Goal: Information Seeking & Learning: Learn about a topic

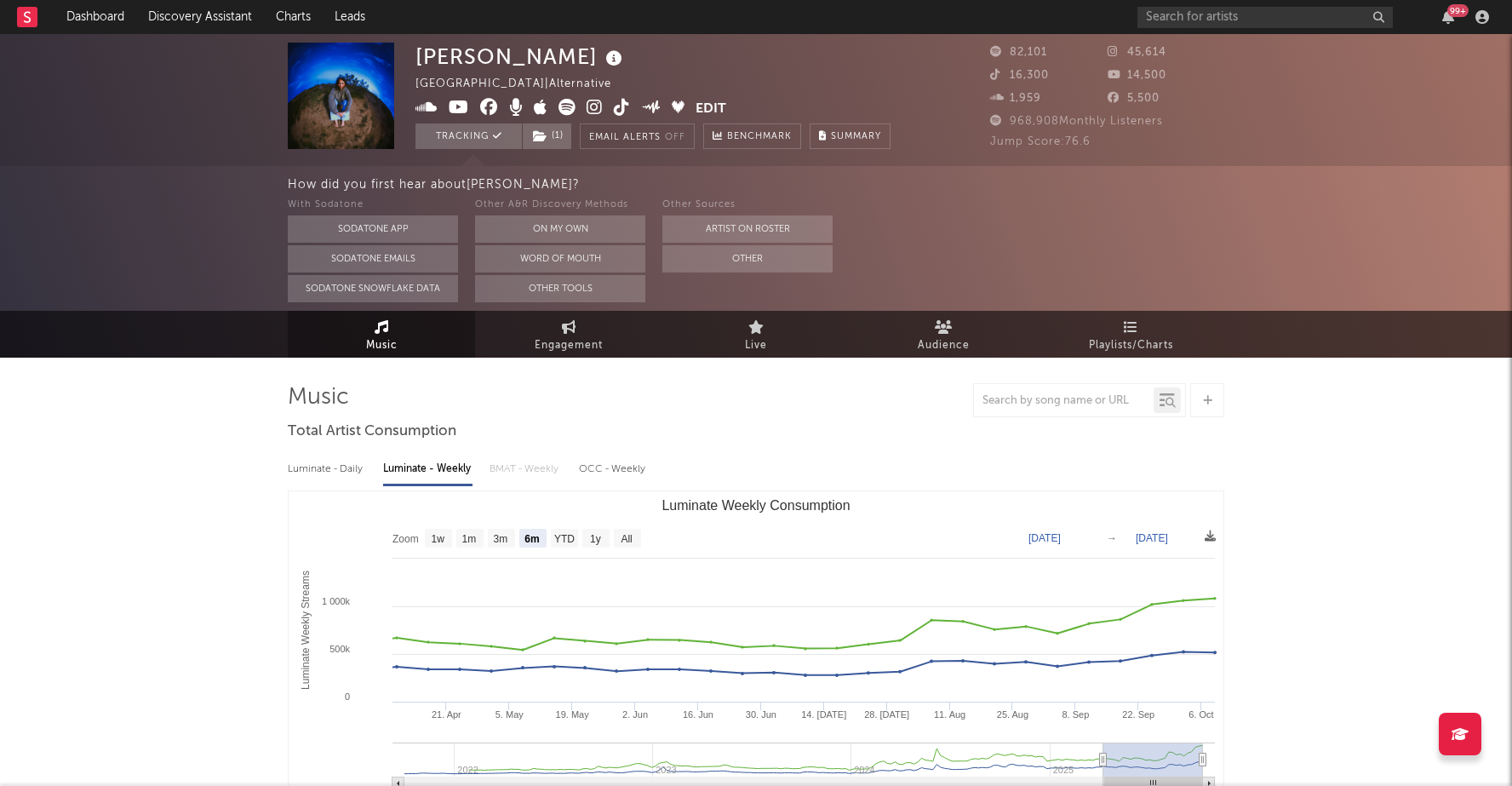
select select "6m"
click at [218, 23] on link "Discovery Assistant" at bounding box center [200, 17] width 128 height 34
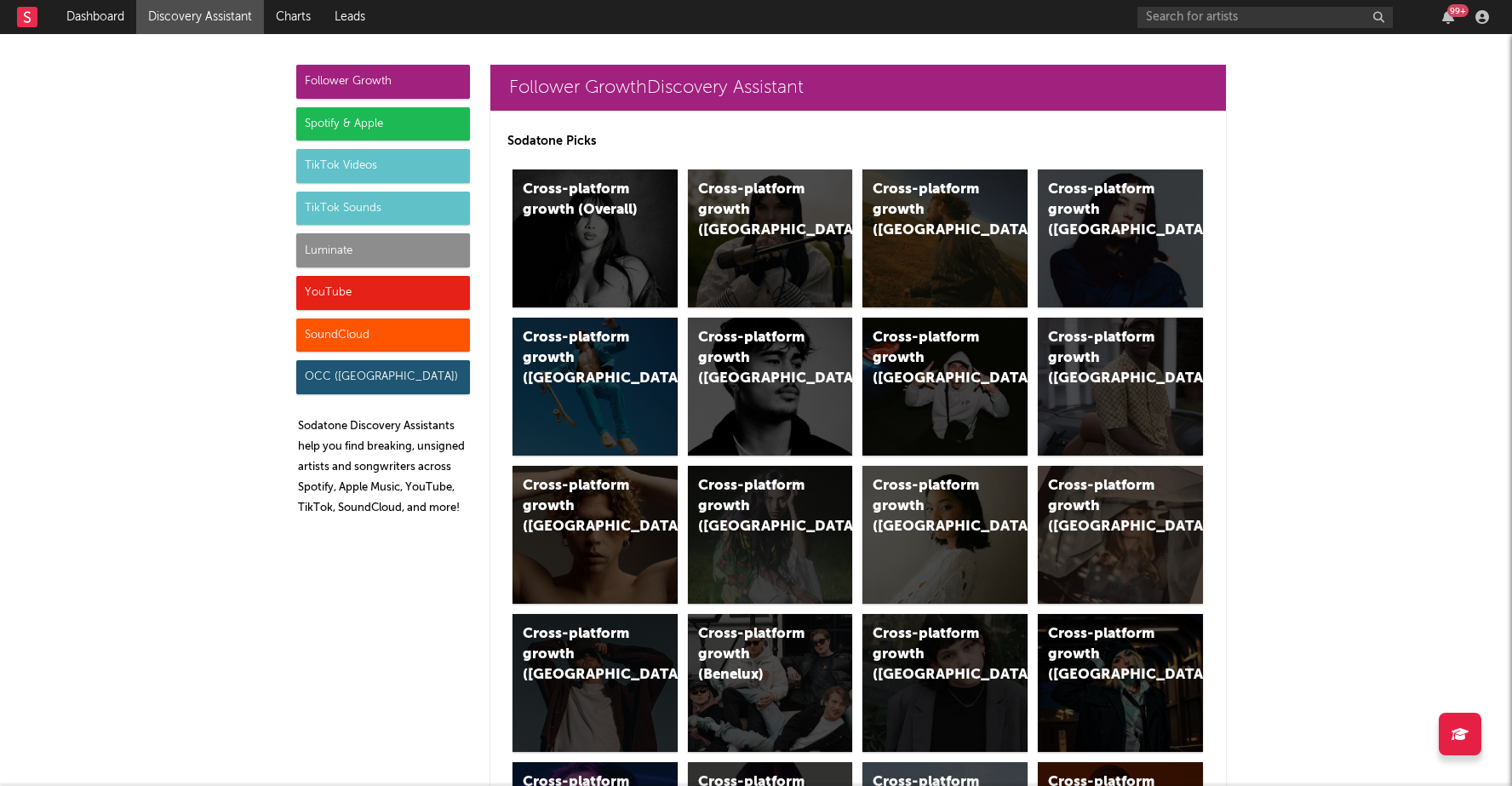
click at [389, 119] on div "Spotify & Apple" at bounding box center [383, 124] width 174 height 34
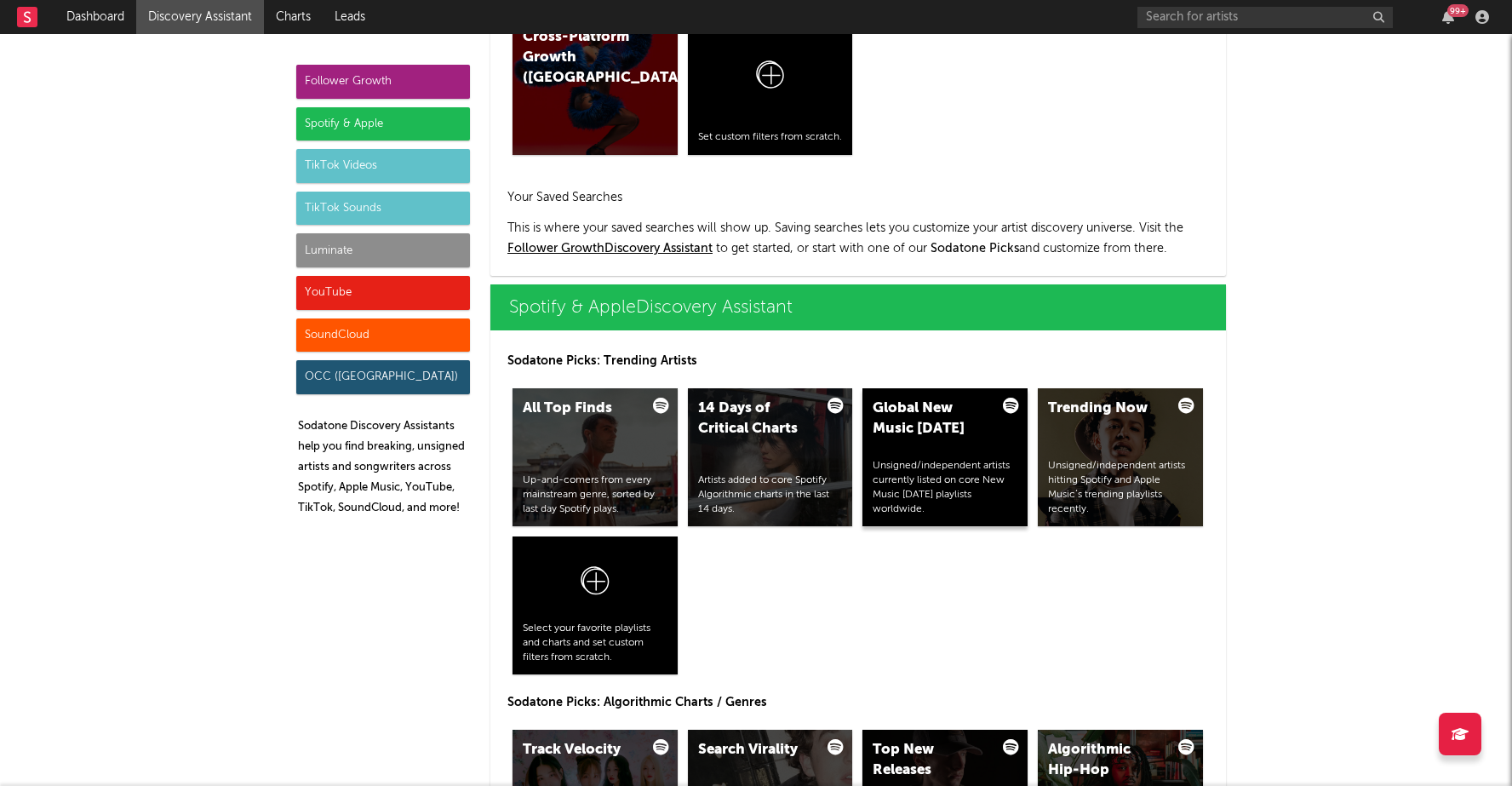
scroll to position [1703, 0]
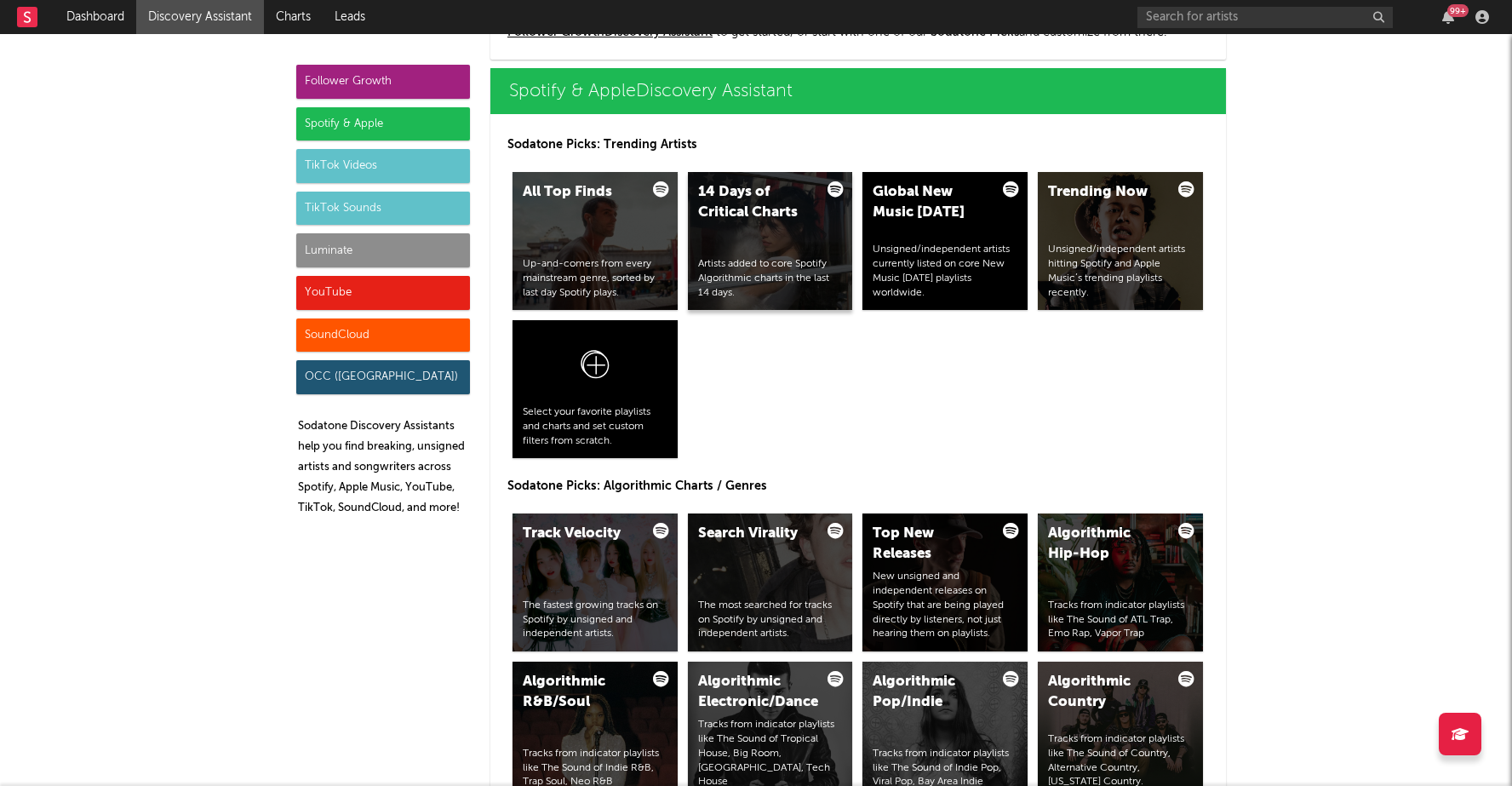
click at [775, 228] on div "14 Days of Critical Charts Artists added to core Spotify Algorithmic charts in …" at bounding box center [770, 241] width 165 height 138
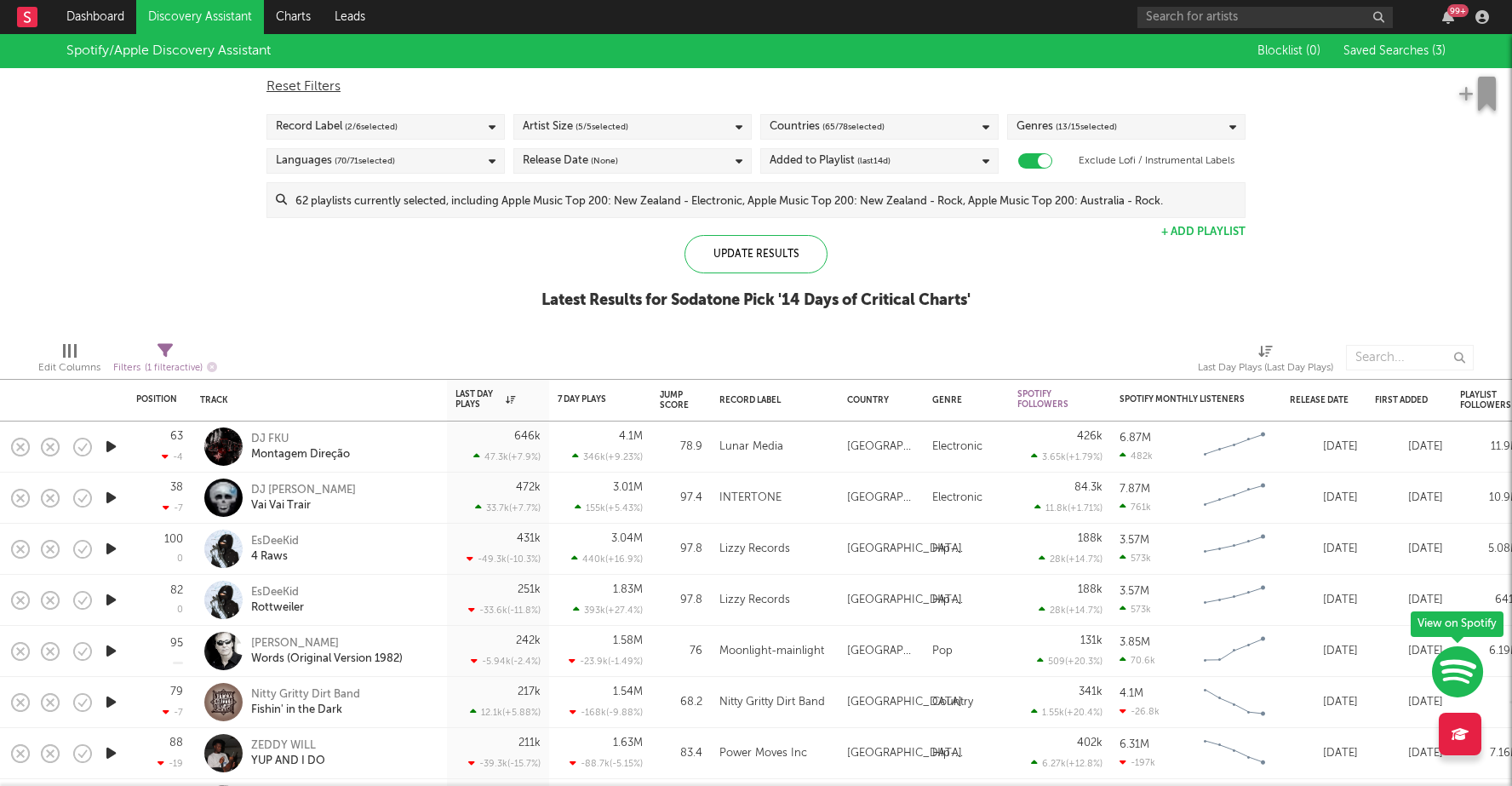
click at [809, 129] on div "Countries ( 65 / 78 selected)" at bounding box center [827, 127] width 115 height 20
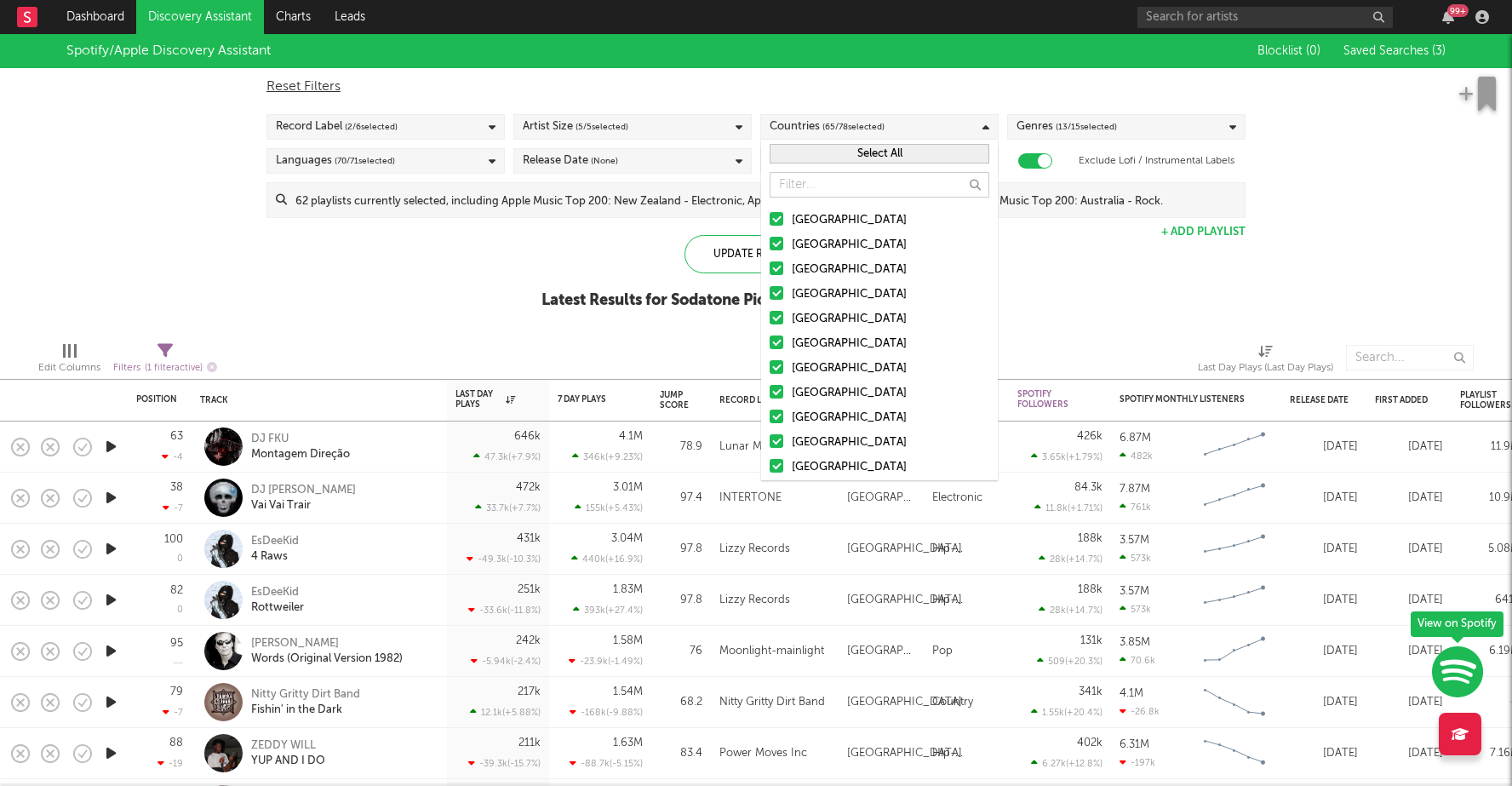
click at [827, 155] on button "Select All" at bounding box center [879, 153] width 219 height 19
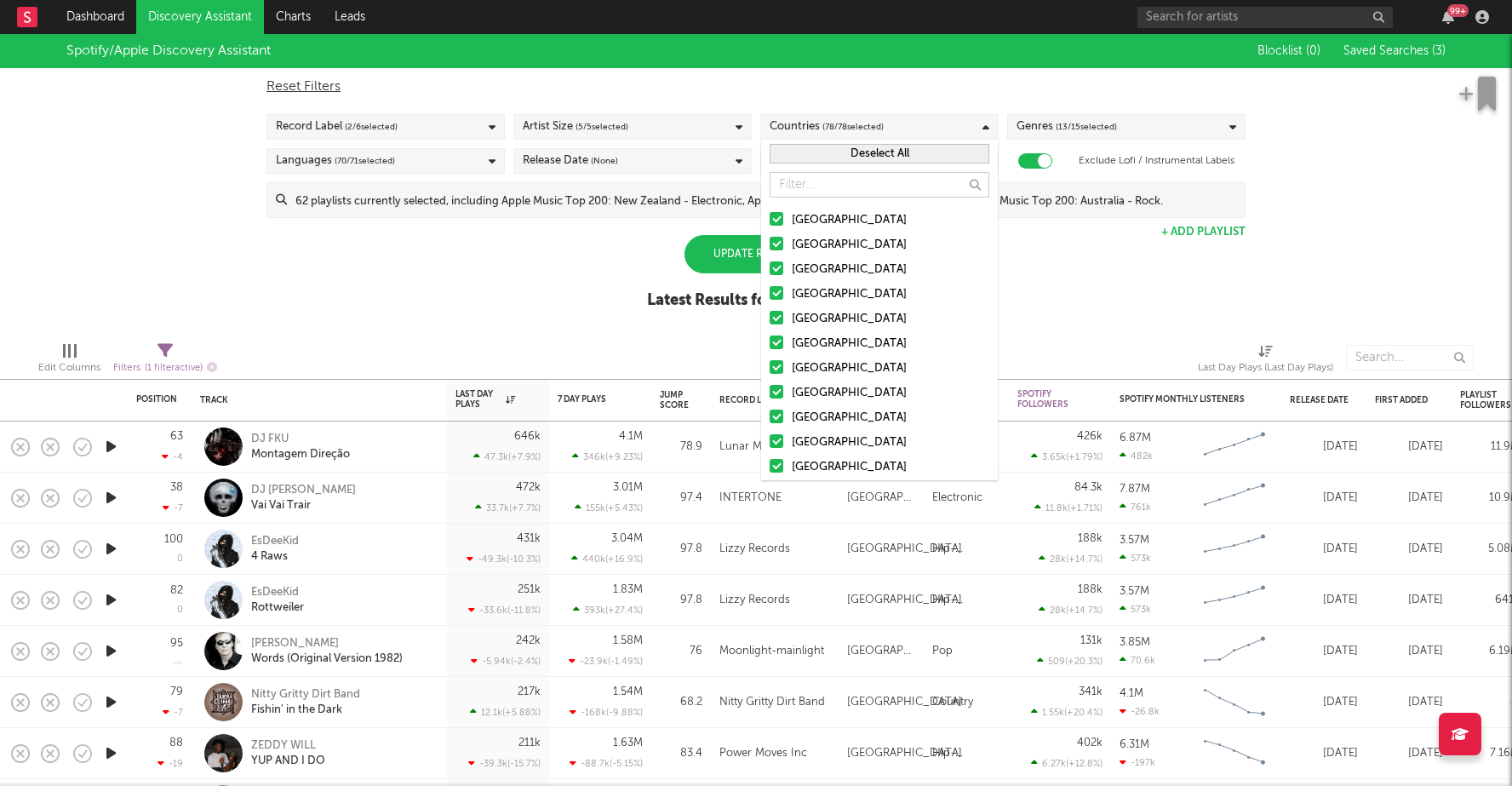
click at [827, 155] on button "Deselect All" at bounding box center [879, 153] width 219 height 19
click at [773, 218] on div at bounding box center [776, 218] width 14 height 14
click at [770, 218] on input "[GEOGRAPHIC_DATA]" at bounding box center [770, 220] width 0 height 20
click at [774, 293] on div at bounding box center [776, 293] width 14 height 14
click at [770, 293] on input "[GEOGRAPHIC_DATA]" at bounding box center [770, 294] width 0 height 20
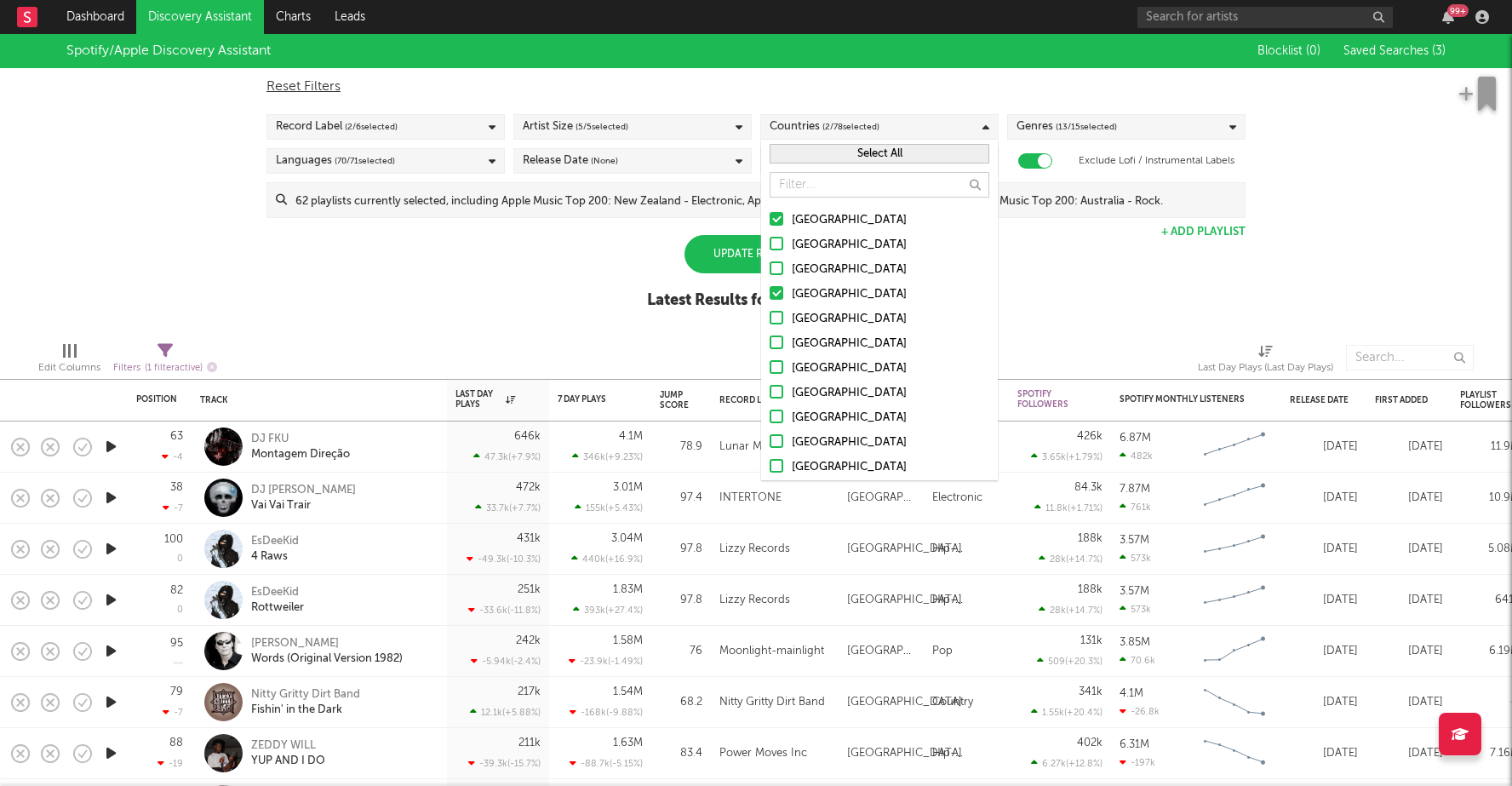
click at [778, 272] on div at bounding box center [776, 268] width 14 height 14
click at [770, 272] on input "[GEOGRAPHIC_DATA]" at bounding box center [770, 270] width 0 height 20
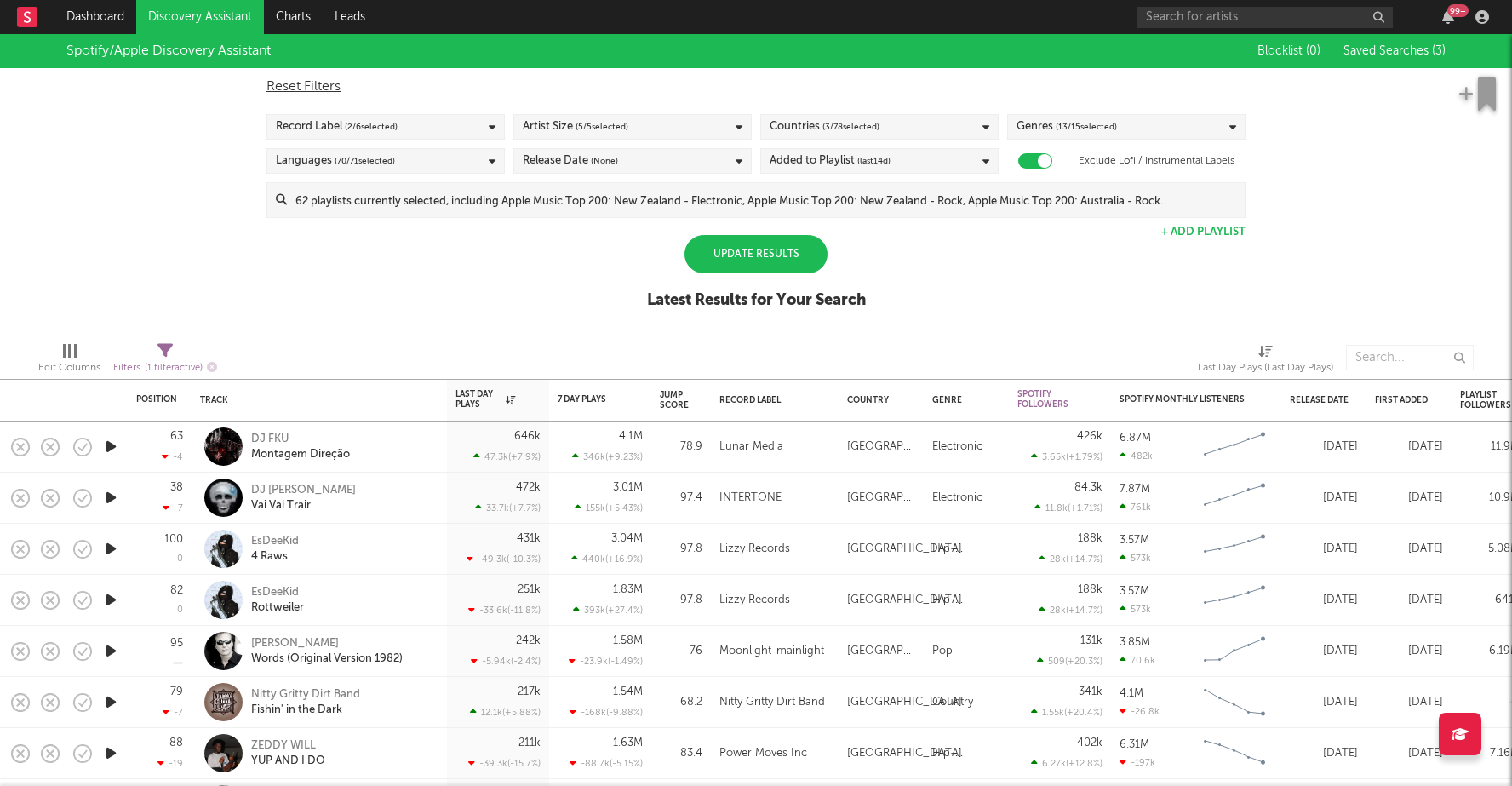
click at [1025, 287] on div "Spotify/Apple Discovery Assistant Blocklist ( 0 ) Saved Searches ( 3 ) Reset Fi…" at bounding box center [756, 181] width 1512 height 293
click at [1058, 114] on div "Genres ( 13 / 15 selected)" at bounding box center [1126, 127] width 239 height 26
click at [1022, 88] on div "Reset Filters" at bounding box center [756, 87] width 979 height 20
checkbox input "false"
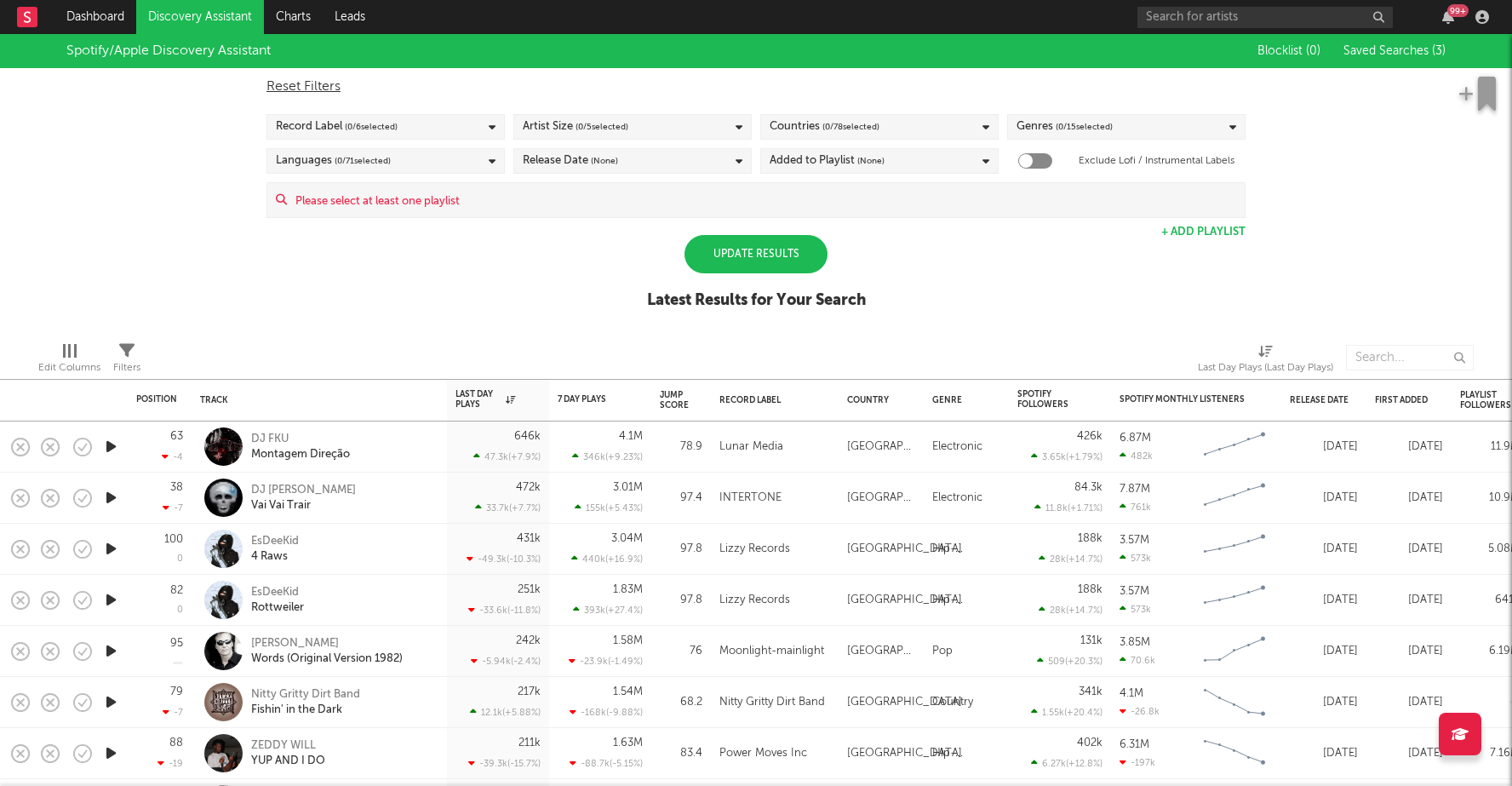
click at [1035, 129] on div "Genres ( 0 / 15 selected)" at bounding box center [1064, 127] width 96 height 20
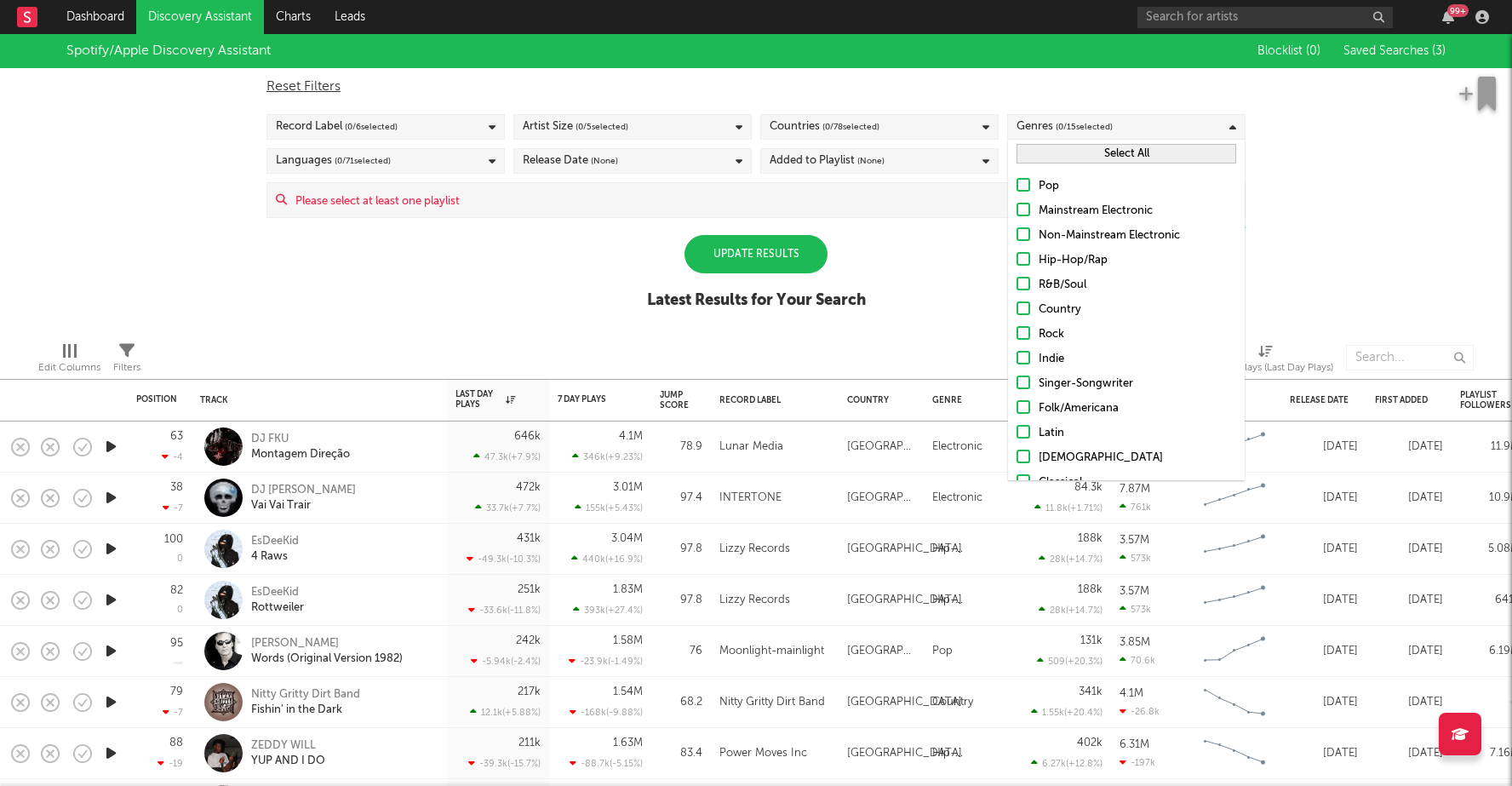
click at [1038, 146] on button "Select All" at bounding box center [1125, 153] width 219 height 19
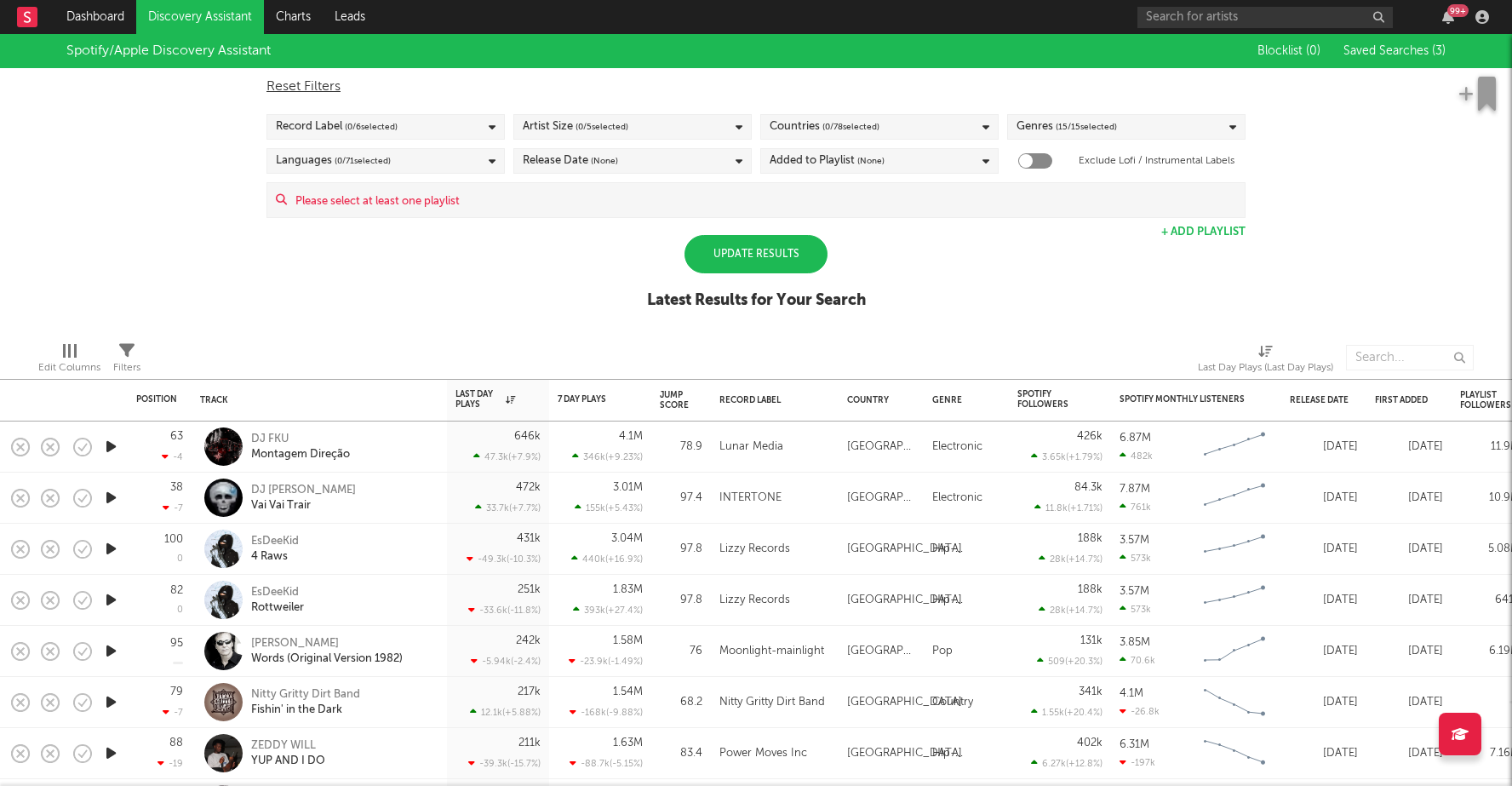
click at [505, 273] on div "Spotify/Apple Discovery Assistant Blocklist ( 0 ) Saved Searches ( 3 ) Reset Fi…" at bounding box center [756, 181] width 1512 height 293
click at [452, 172] on div "Languages ( 0 / 71 selected)" at bounding box center [386, 161] width 239 height 26
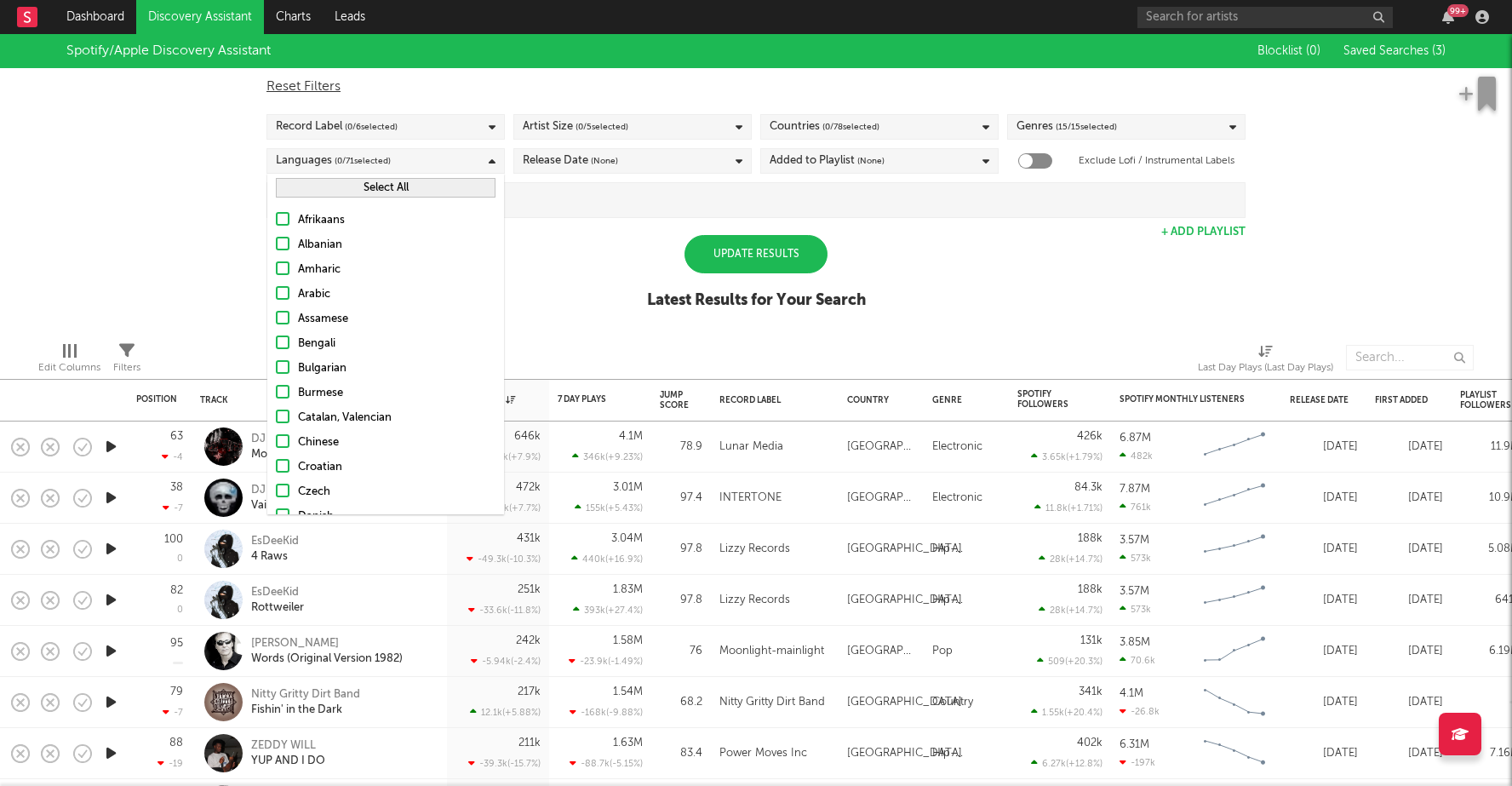
click at [415, 188] on button "Select All" at bounding box center [385, 187] width 219 height 19
click at [560, 253] on div "Spotify/Apple Discovery Assistant Blocklist ( 0 ) Saved Searches ( 3 ) Reset Fi…" at bounding box center [756, 181] width 1512 height 293
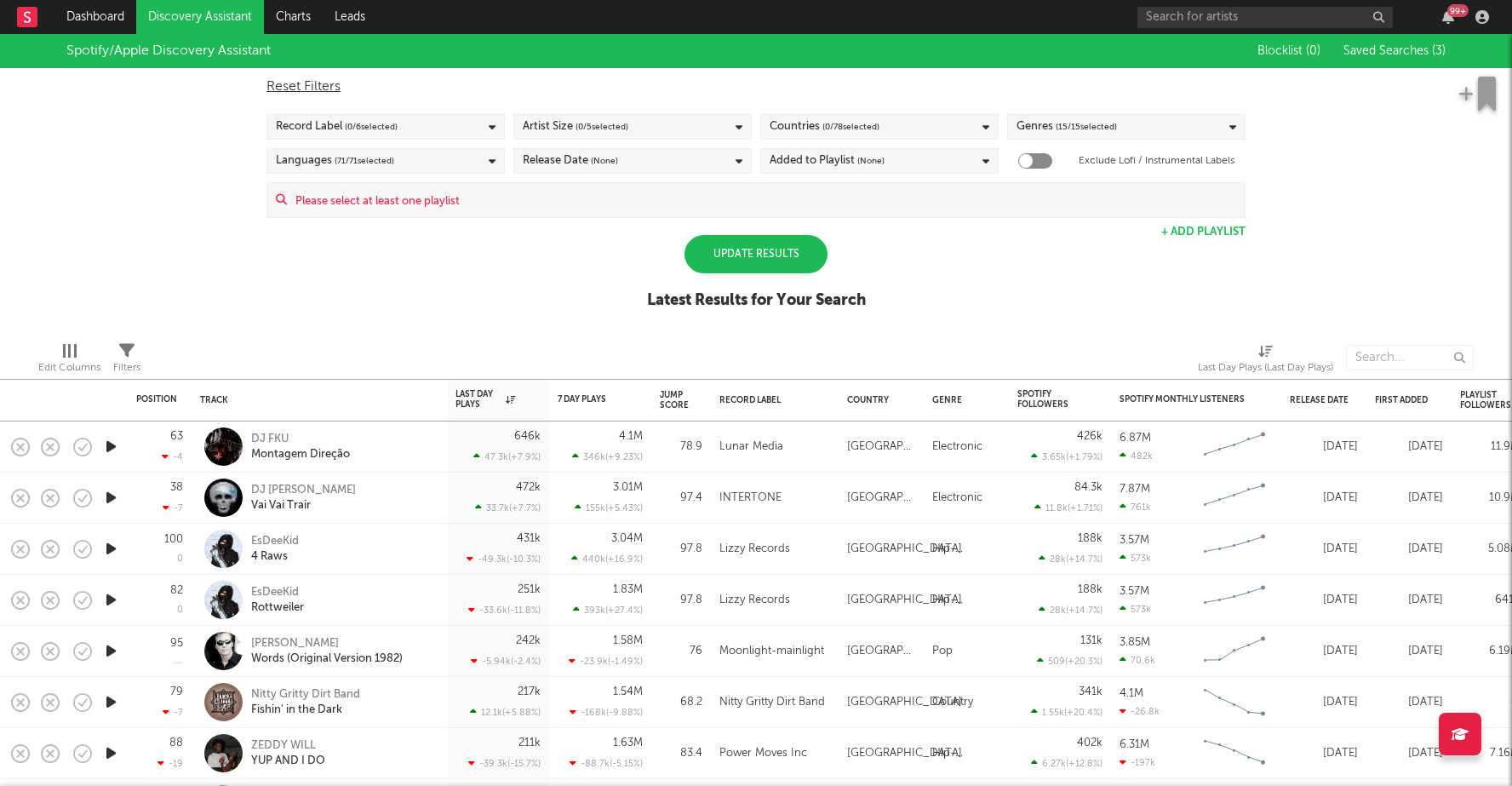
click at [710, 163] on div "Release Date (None)" at bounding box center [633, 161] width 239 height 26
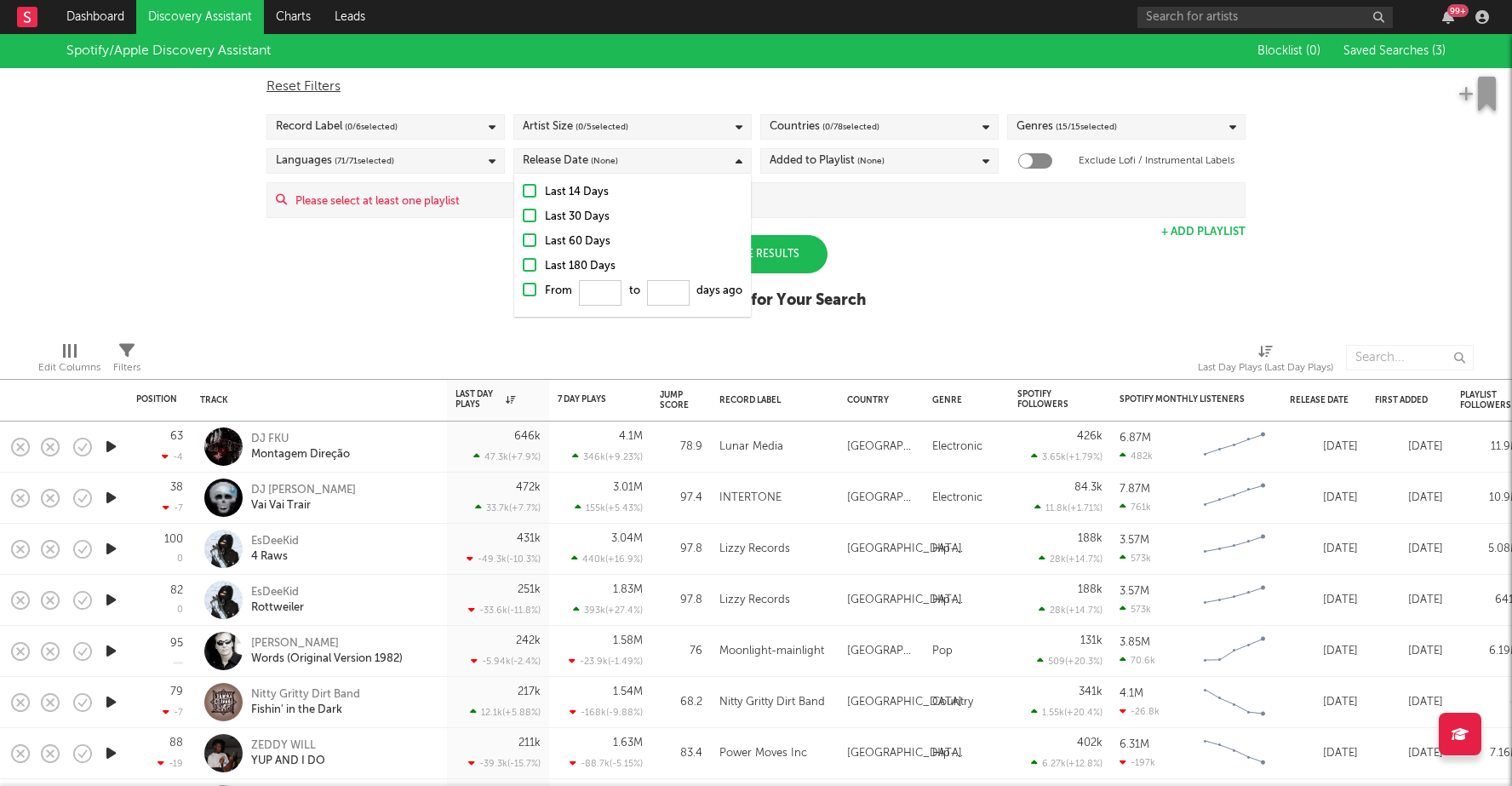
click at [527, 218] on div at bounding box center [529, 215] width 14 height 14
click at [523, 218] on input "Last 30 Days" at bounding box center [523, 218] width 0 height 20
click at [807, 168] on div "Added to Playlist (None)" at bounding box center [827, 161] width 115 height 20
click at [1069, 233] on div "Spotify/Apple Discovery Assistant Blocklist ( 0 ) Saved Searches ( 3 ) Reset Fi…" at bounding box center [756, 181] width 1512 height 293
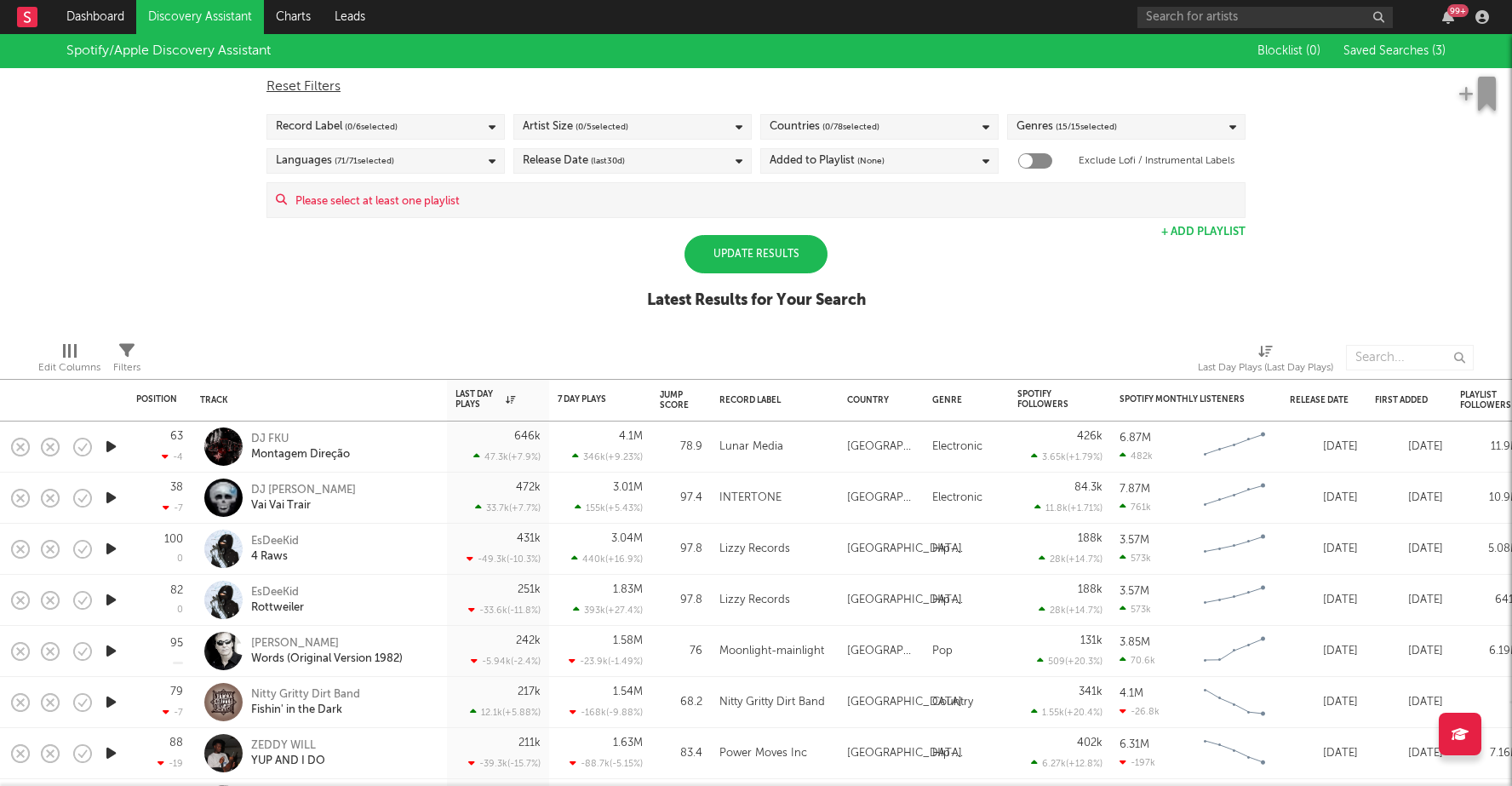
click at [789, 257] on div "Update Results" at bounding box center [756, 254] width 143 height 38
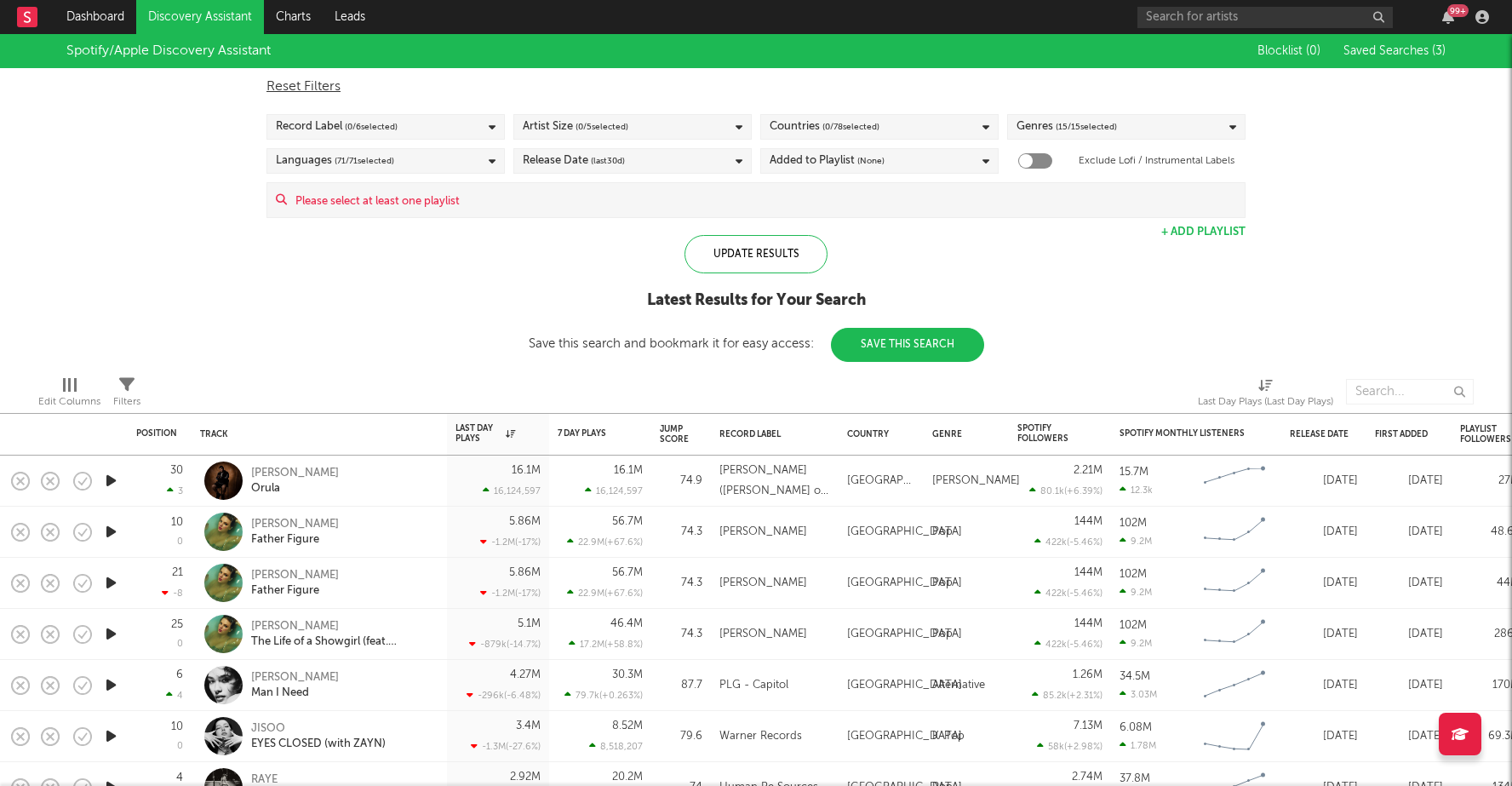
click at [325, 120] on div "Record Label ( 0 / 6 selected)" at bounding box center [337, 127] width 122 height 20
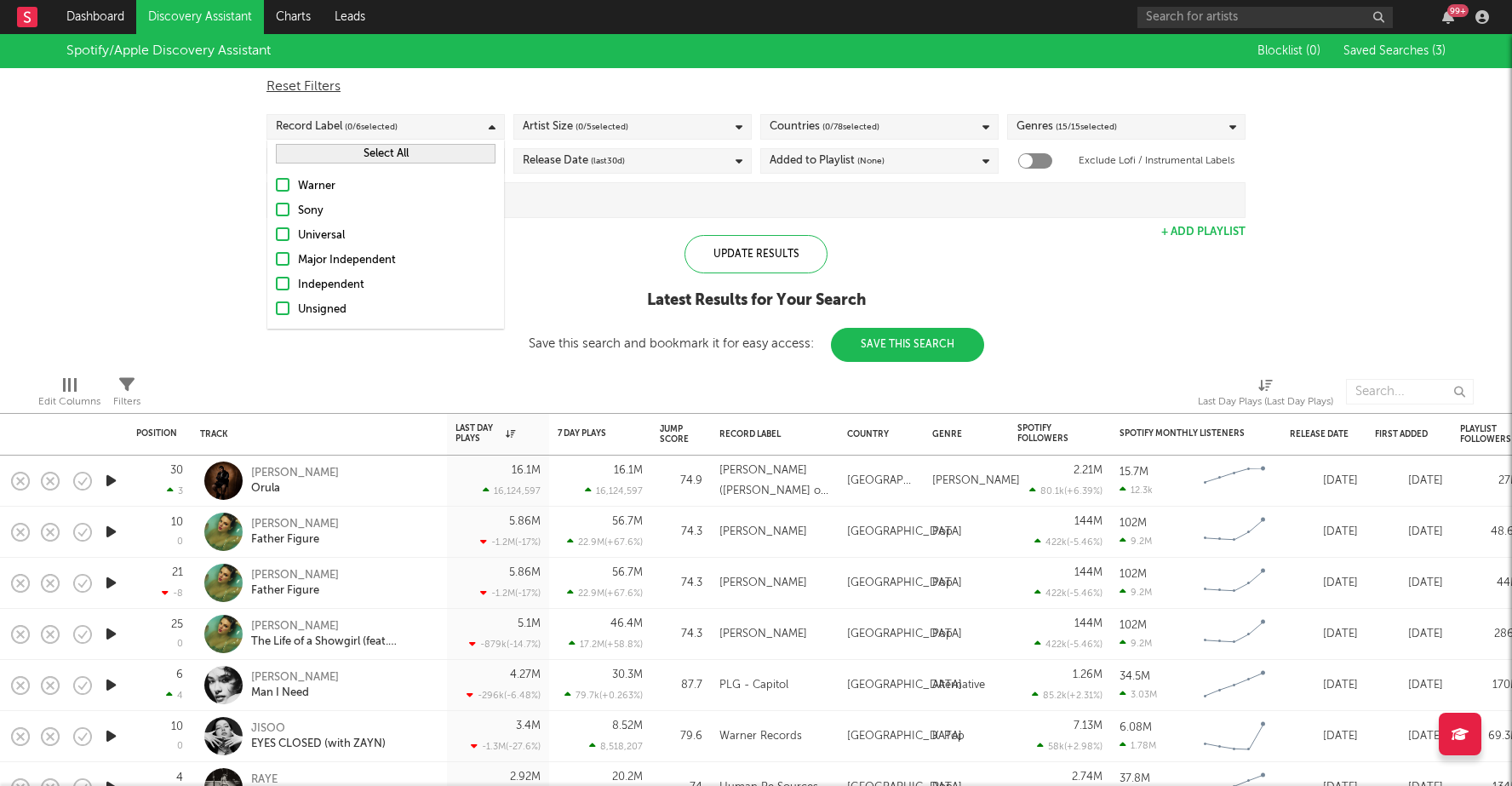
click at [279, 282] on div at bounding box center [282, 283] width 14 height 14
click at [276, 282] on input "Independent" at bounding box center [276, 285] width 0 height 20
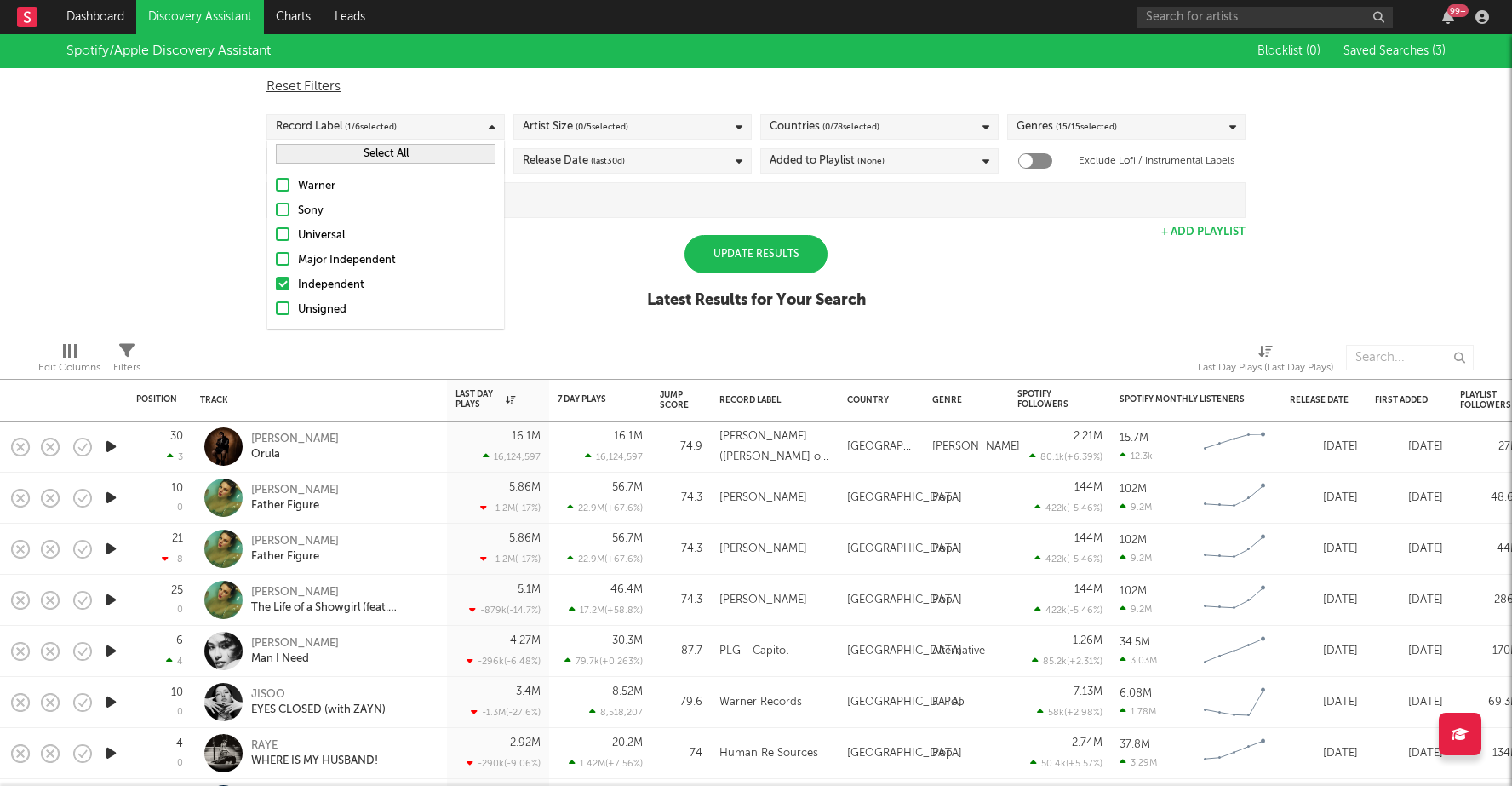
click at [280, 308] on div at bounding box center [282, 308] width 14 height 14
click at [276, 308] on input "Unsigned" at bounding box center [276, 310] width 0 height 20
click at [590, 280] on div "Spotify/Apple Discovery Assistant Blocklist ( 0 ) Saved Searches ( 3 ) Reset Fi…" at bounding box center [756, 181] width 1512 height 293
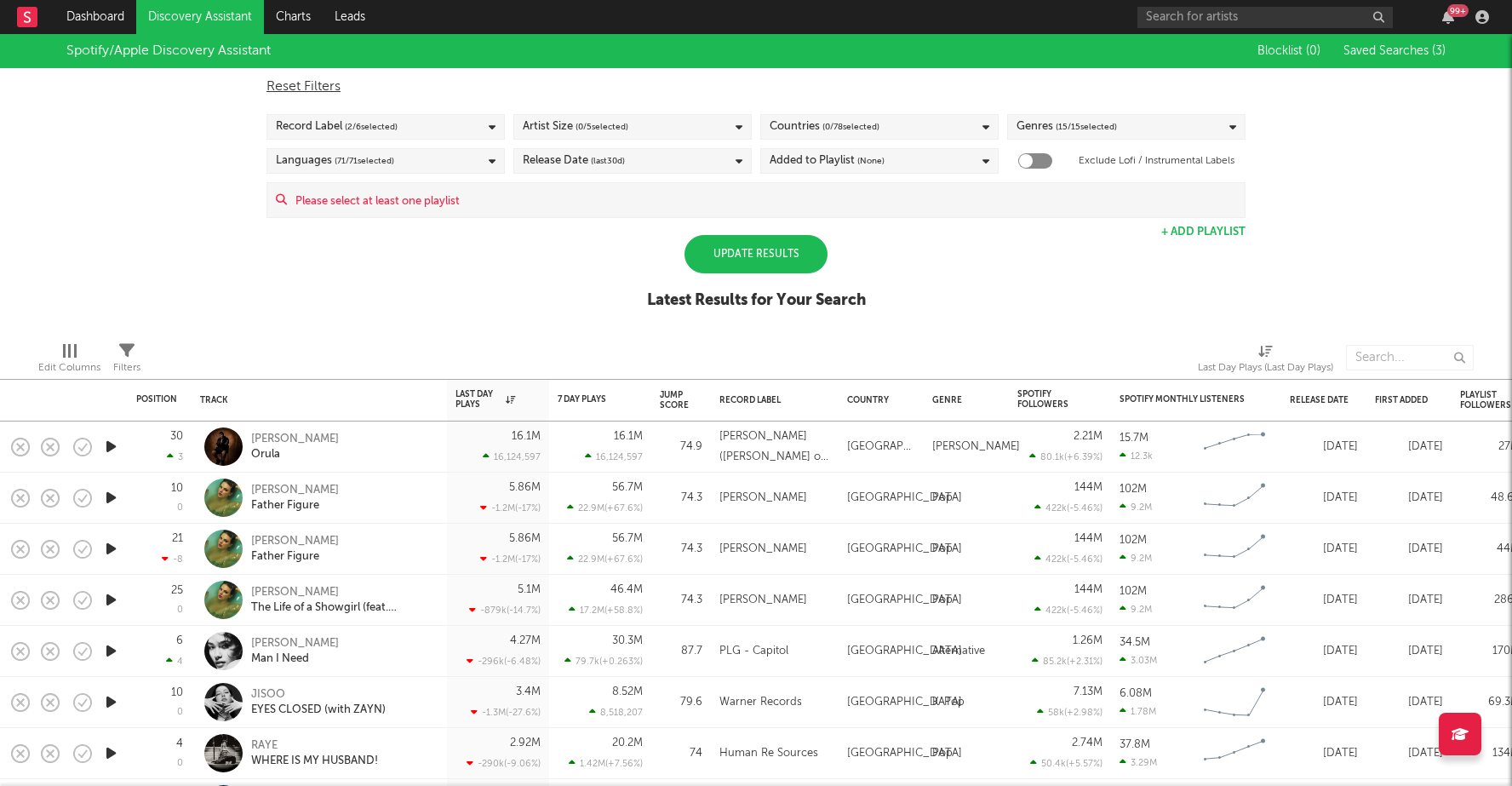
click at [710, 247] on div "Update Results" at bounding box center [756, 254] width 143 height 38
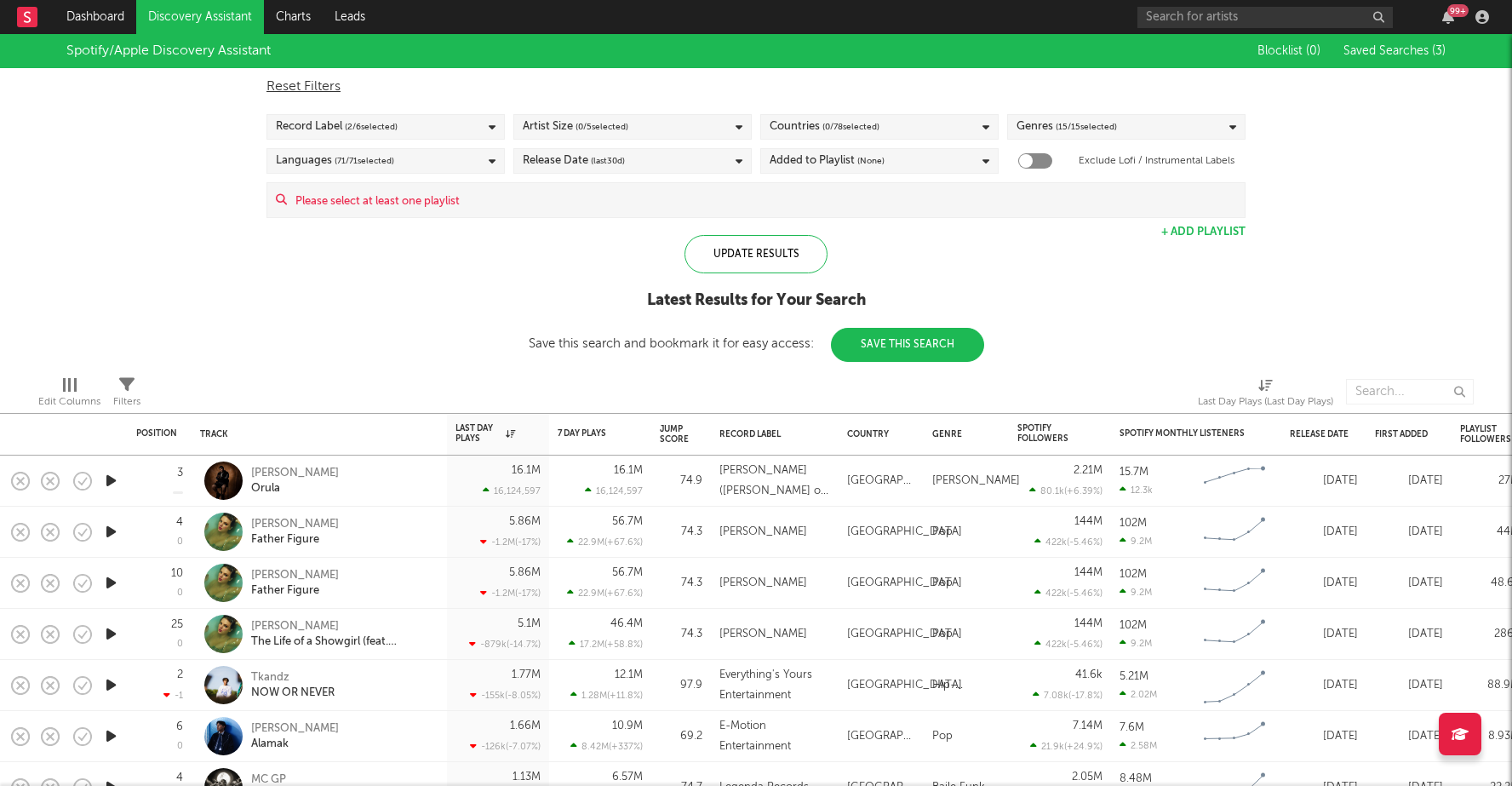
click at [525, 201] on input at bounding box center [765, 200] width 958 height 34
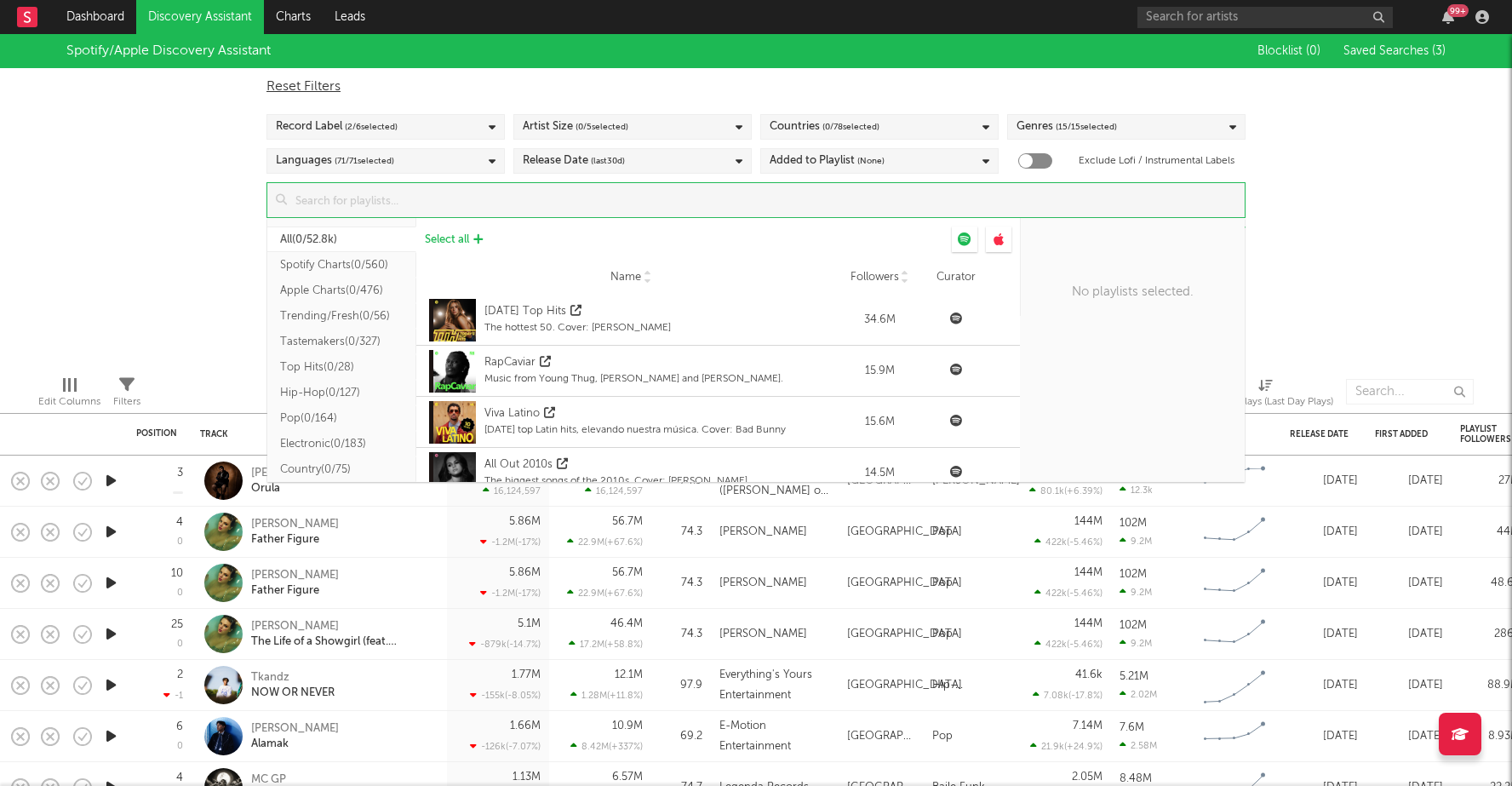
click at [452, 237] on span "Select all" at bounding box center [447, 240] width 44 height 11
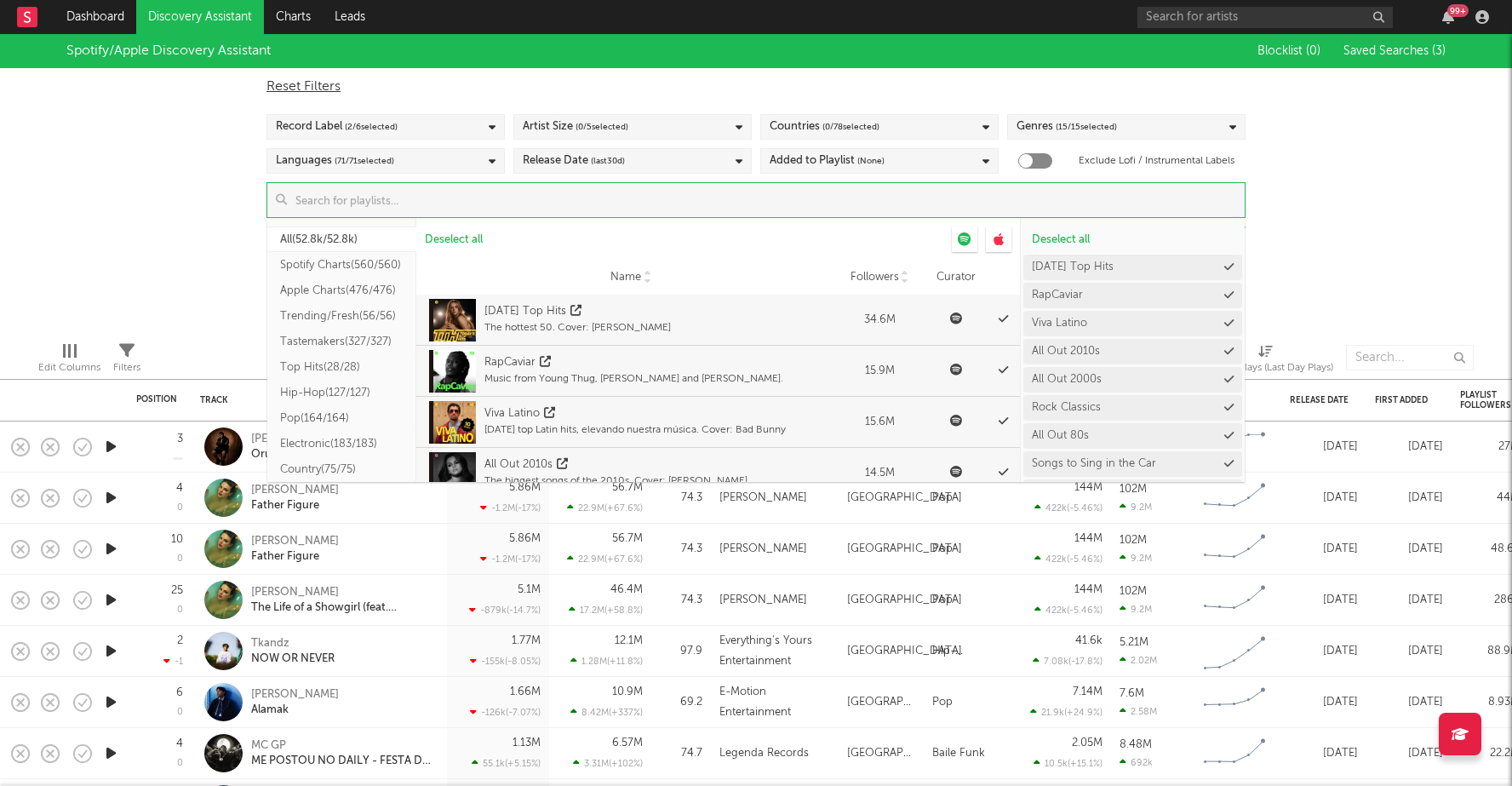
click at [1381, 206] on div "Spotify/Apple Discovery Assistant Blocklist ( 0 ) Saved Searches ( 3 ) Reset Fi…" at bounding box center [756, 181] width 1512 height 293
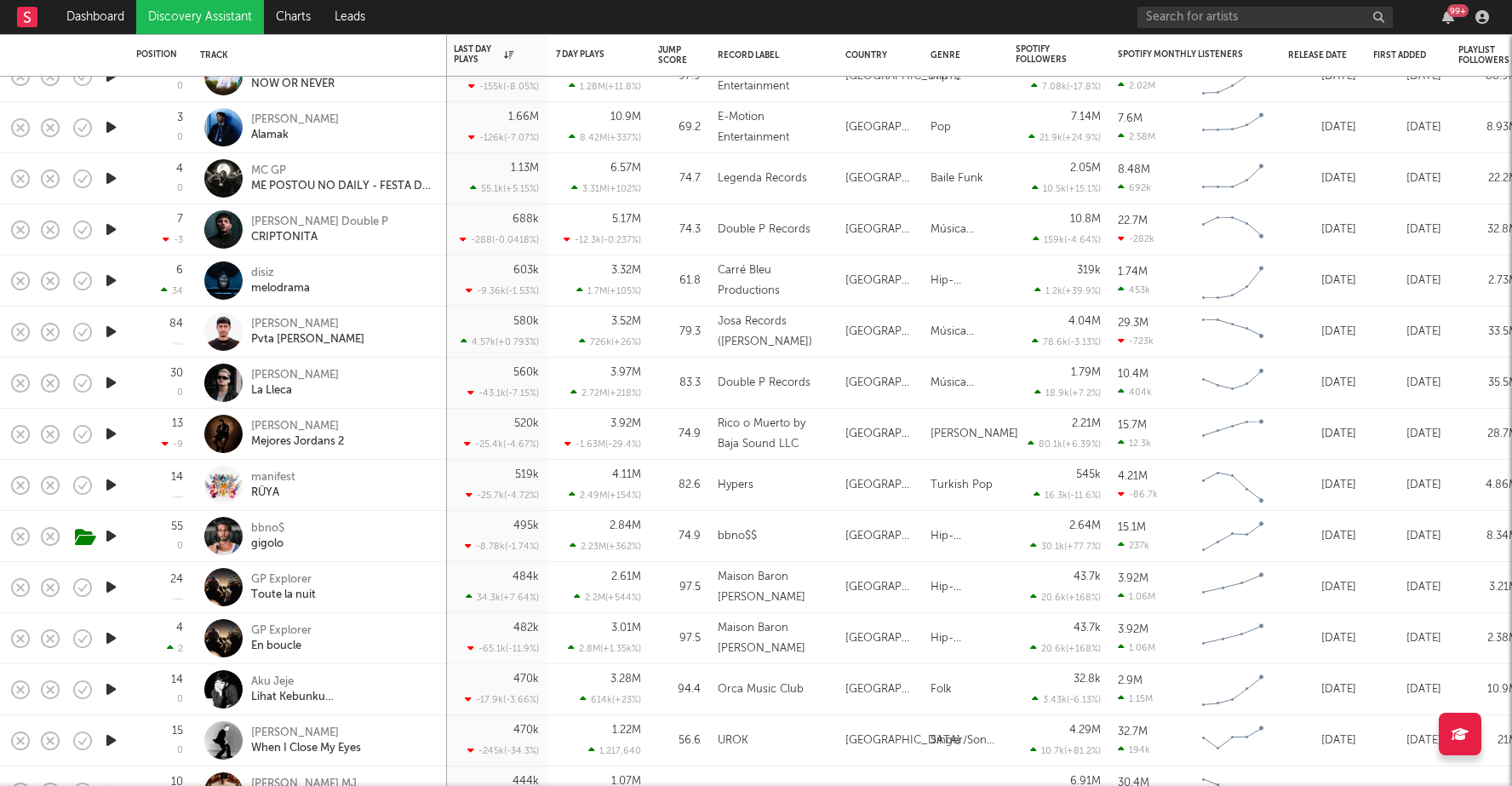
click at [113, 533] on icon "button" at bounding box center [110, 536] width 18 height 21
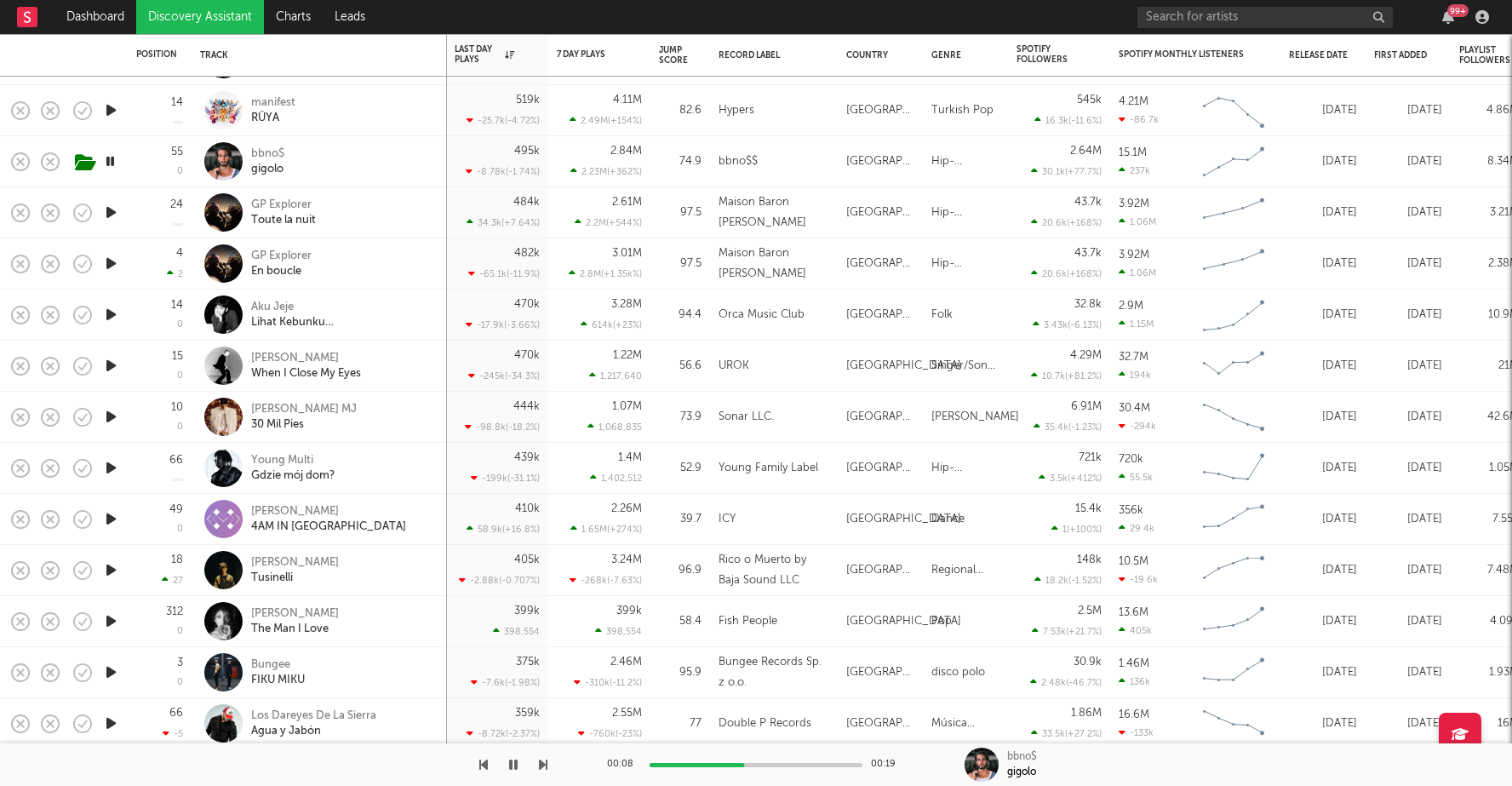
click at [104, 569] on icon "button" at bounding box center [110, 569] width 18 height 21
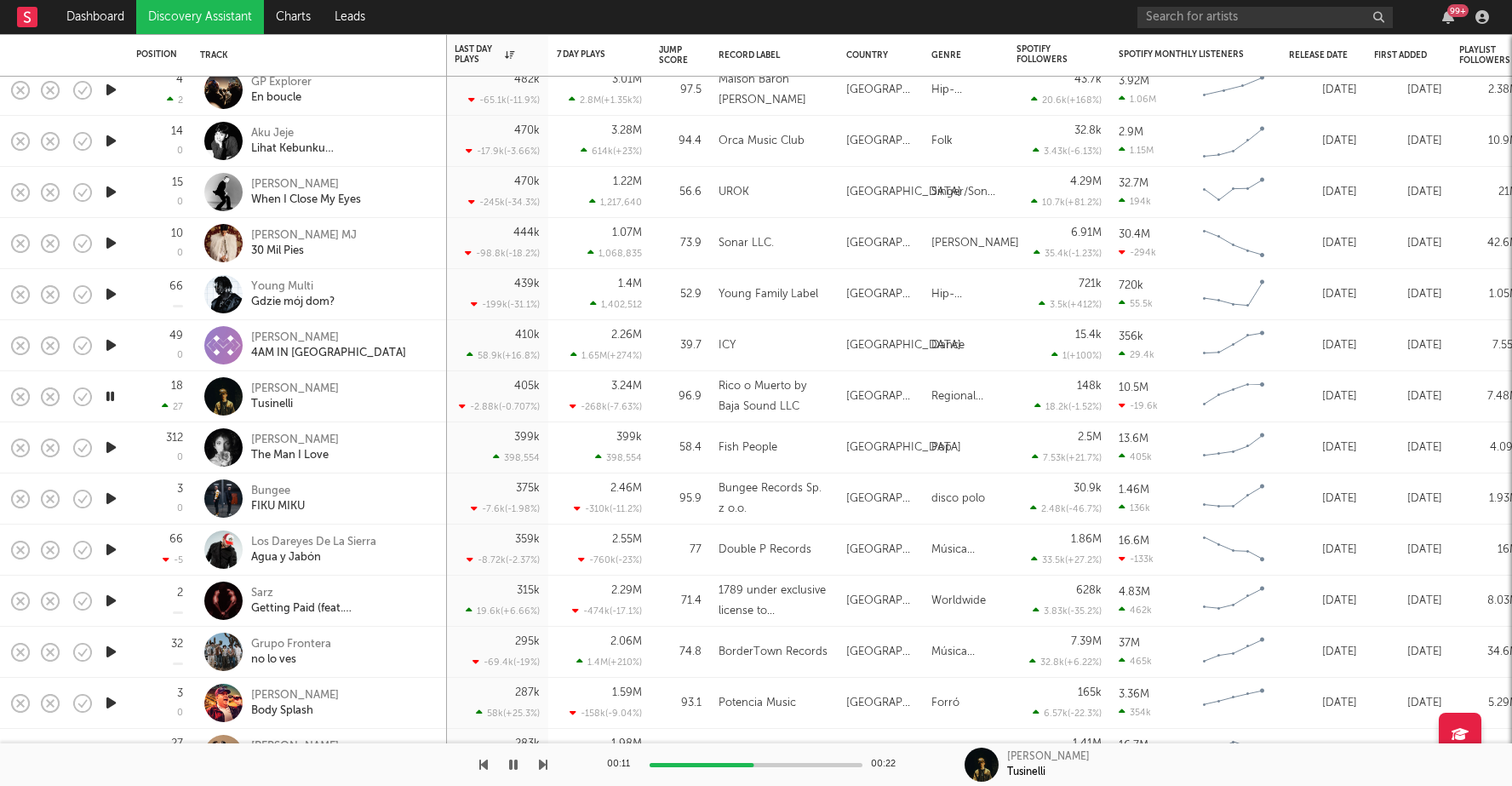
click at [105, 442] on icon "button" at bounding box center [110, 447] width 18 height 21
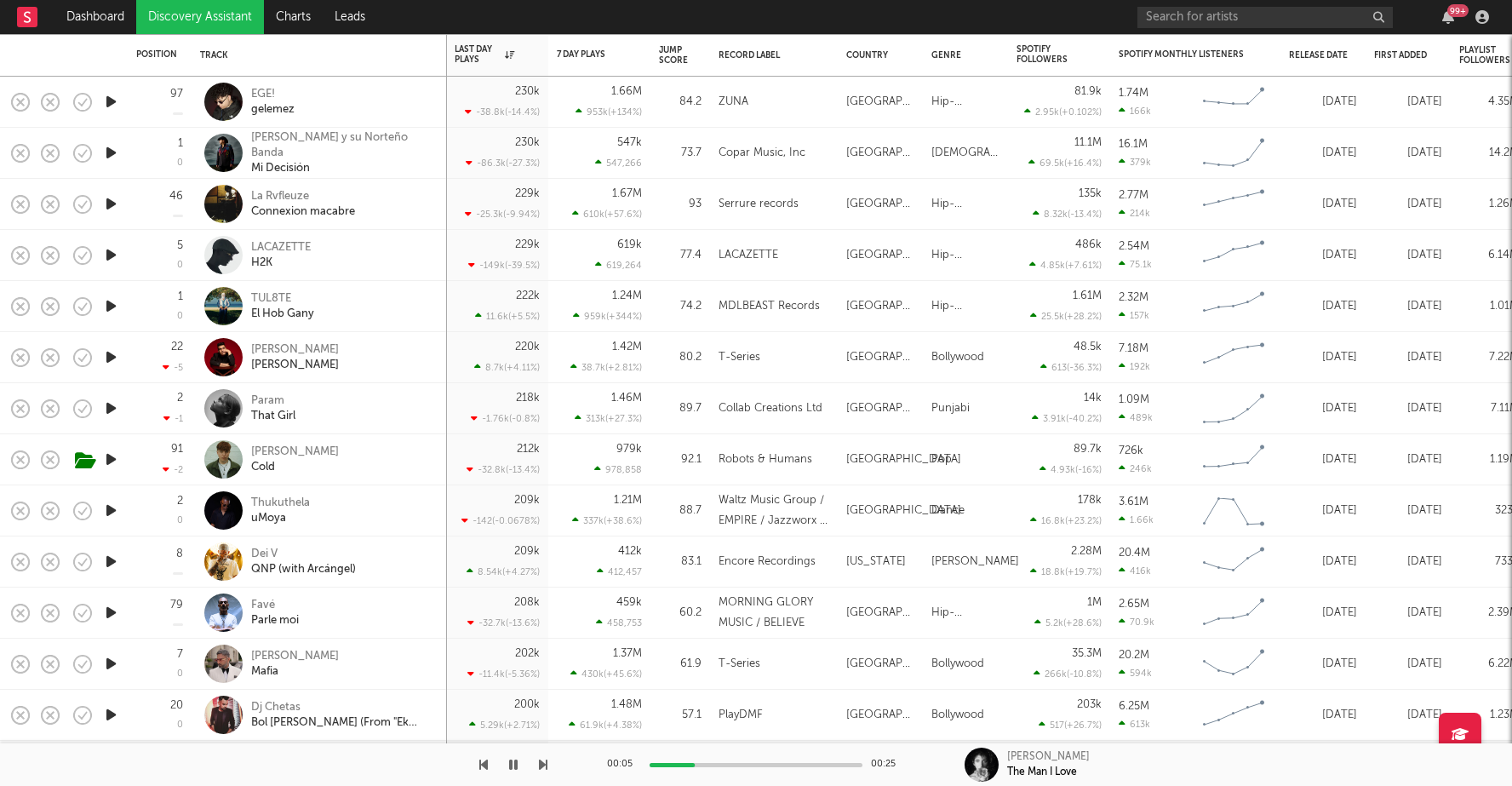
click at [106, 453] on icon "button" at bounding box center [110, 459] width 18 height 21
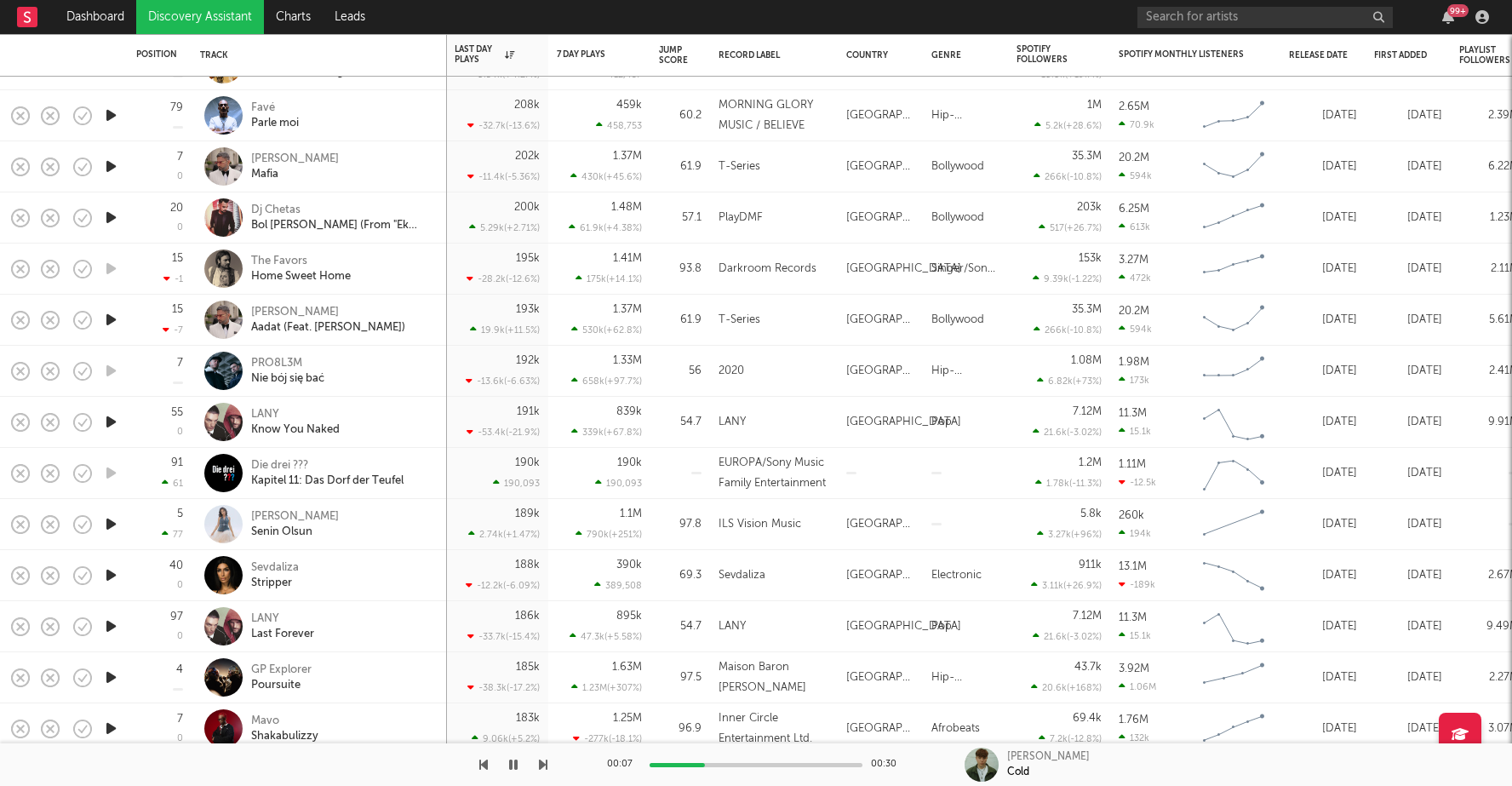
click at [104, 523] on icon "button" at bounding box center [110, 524] width 18 height 21
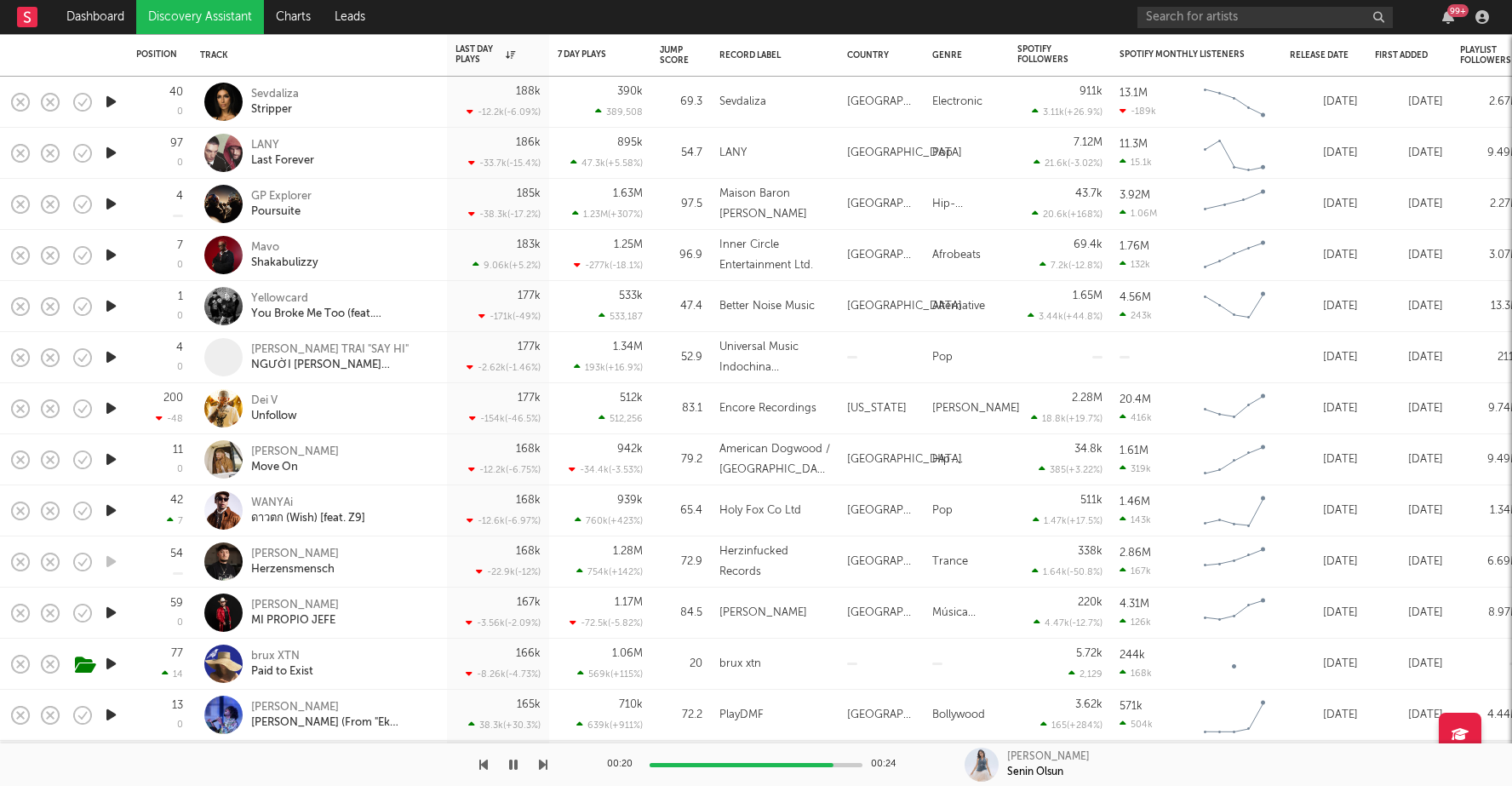
click at [109, 461] on icon "button" at bounding box center [110, 459] width 18 height 21
click at [105, 667] on icon "button" at bounding box center [110, 664] width 18 height 21
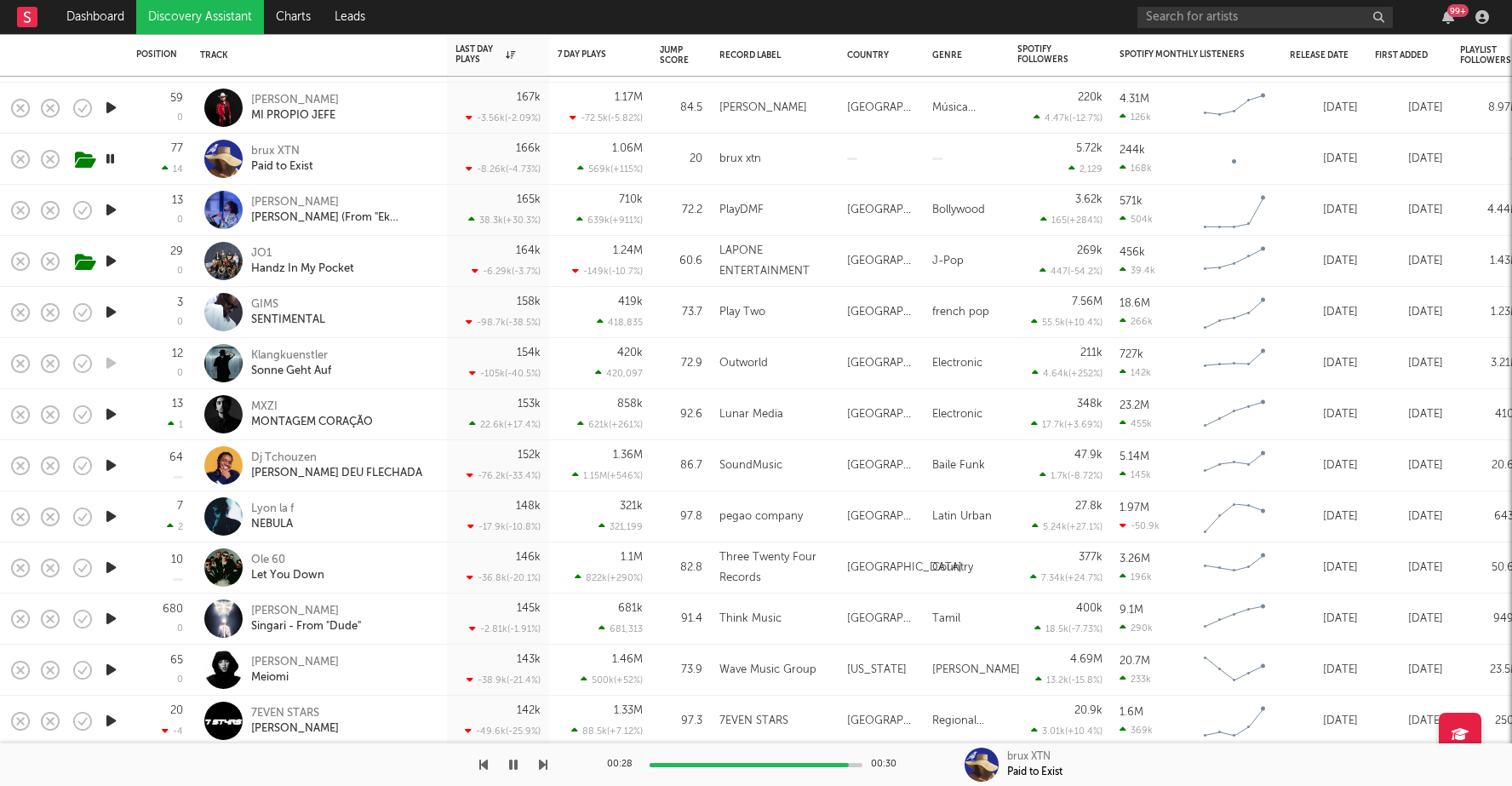
click at [112, 310] on icon "button" at bounding box center [110, 312] width 18 height 21
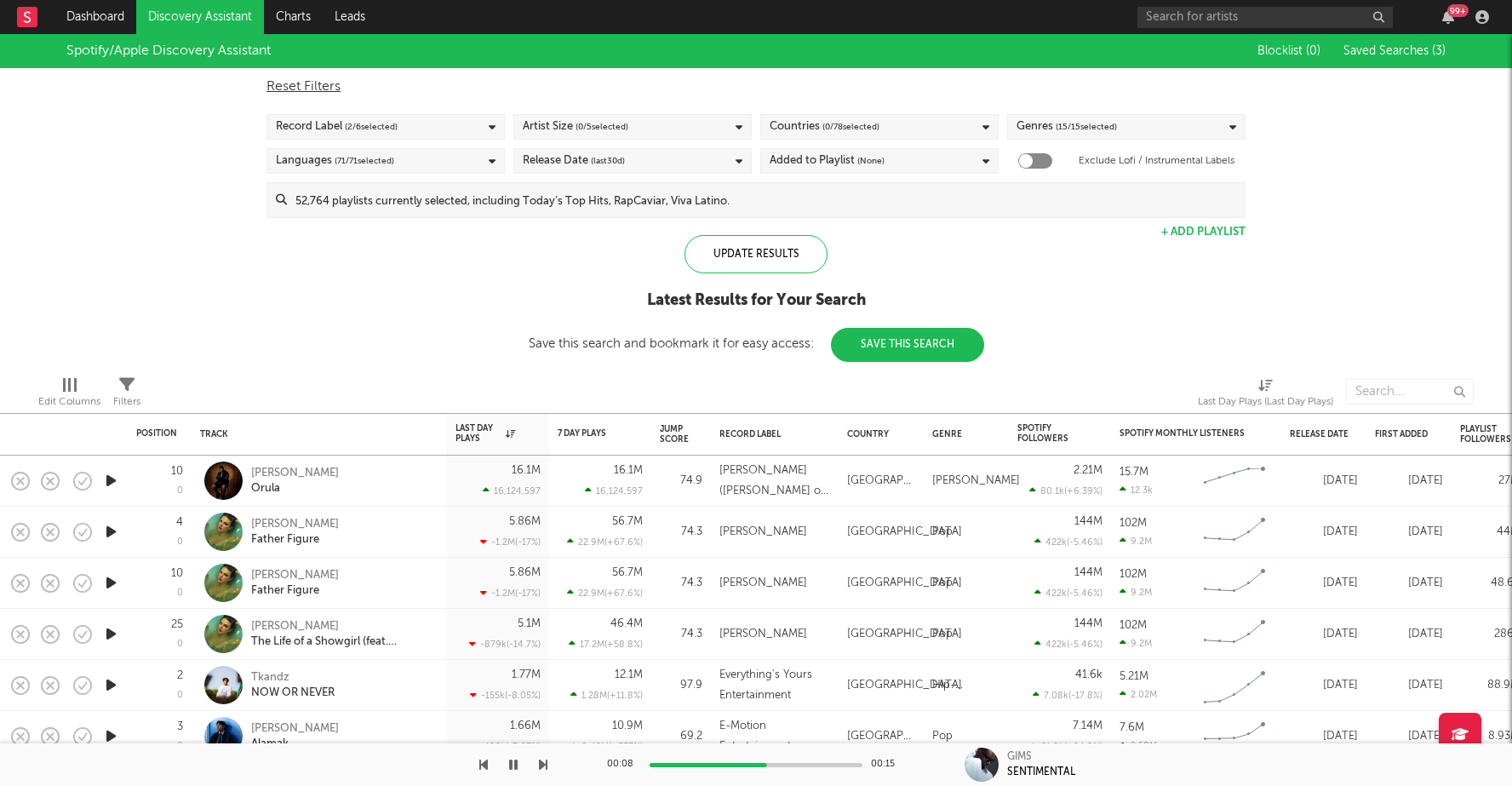
click at [827, 125] on span "( 0 / 78 selected)" at bounding box center [851, 127] width 57 height 20
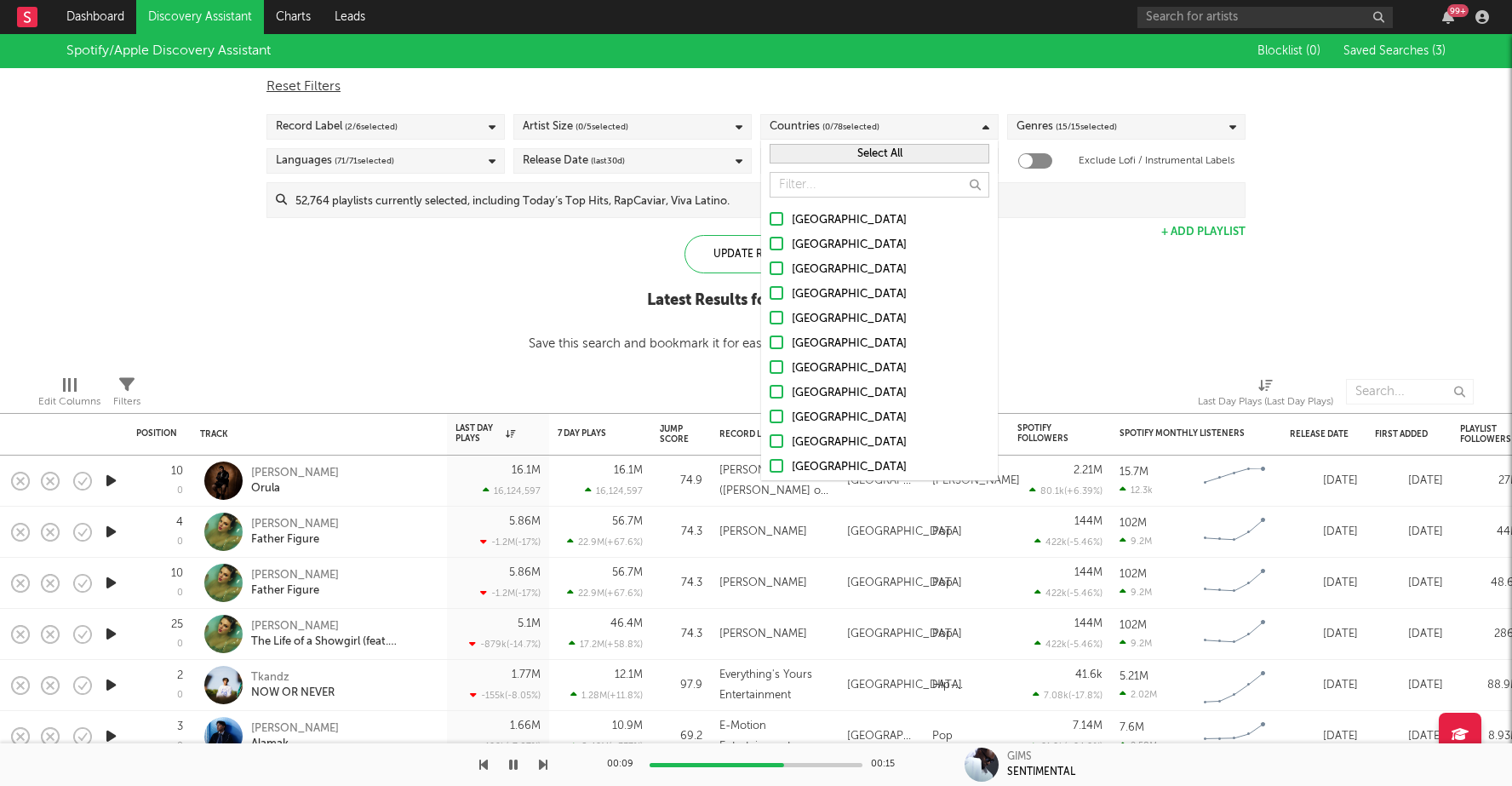
click at [775, 218] on div at bounding box center [776, 218] width 14 height 14
click at [770, 218] on input "[GEOGRAPHIC_DATA]" at bounding box center [770, 220] width 0 height 20
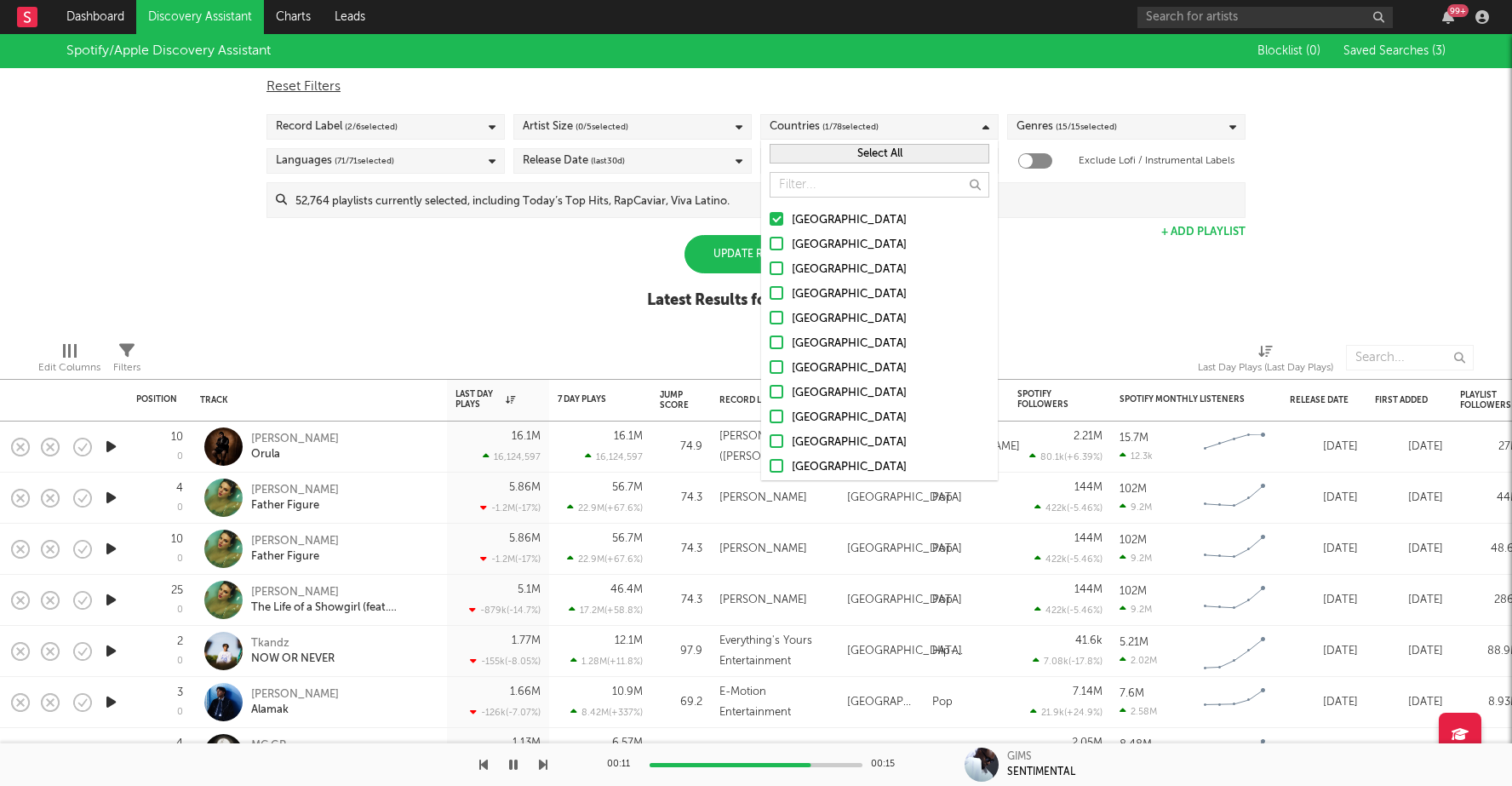
click at [1096, 286] on div "Spotify/Apple Discovery Assistant Blocklist ( 0 ) Saved Searches ( 3 ) Reset Fi…" at bounding box center [756, 181] width 1512 height 293
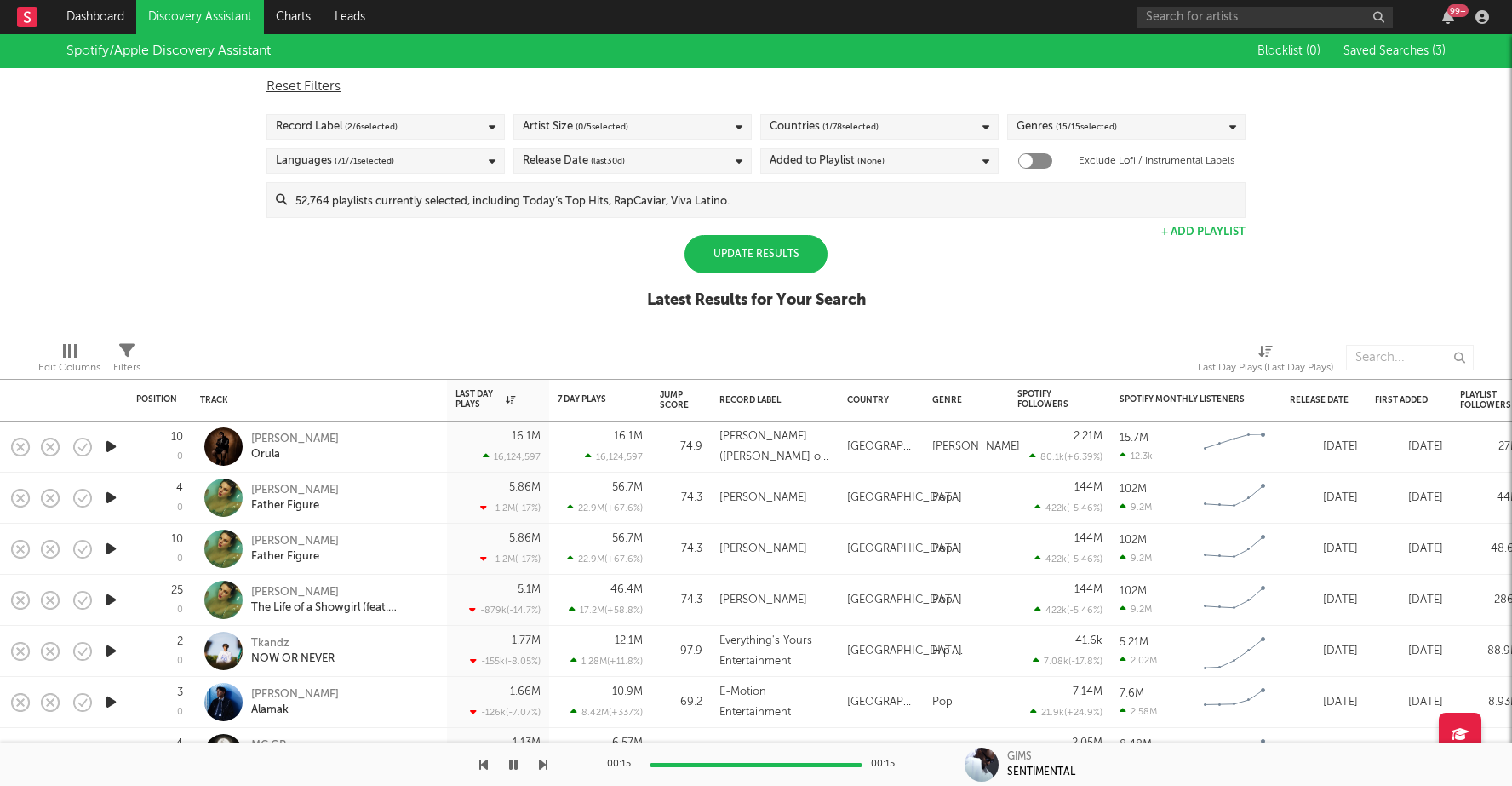
click at [723, 250] on div "Update Results" at bounding box center [756, 254] width 143 height 38
